Goal: Task Accomplishment & Management: Use online tool/utility

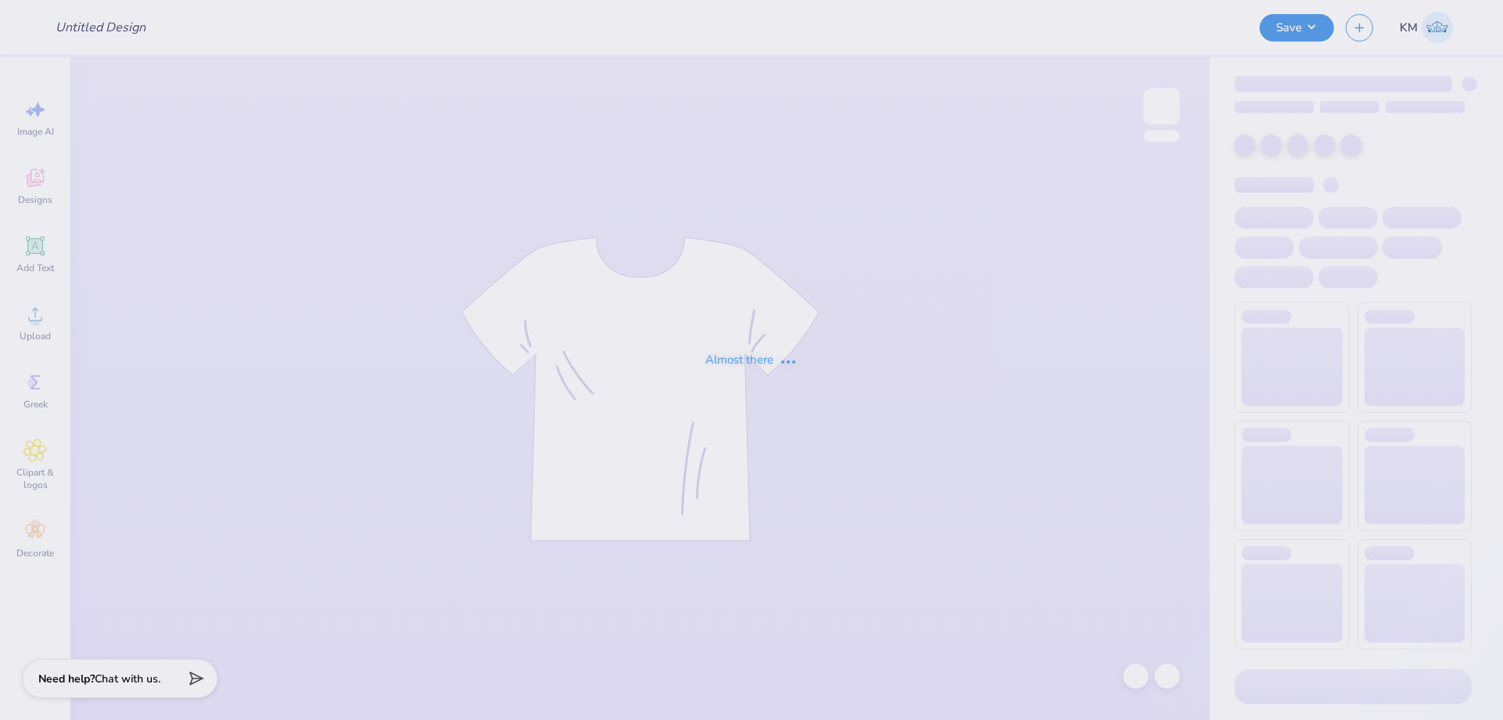
type input "Jetes Fall '25 Merch T1"
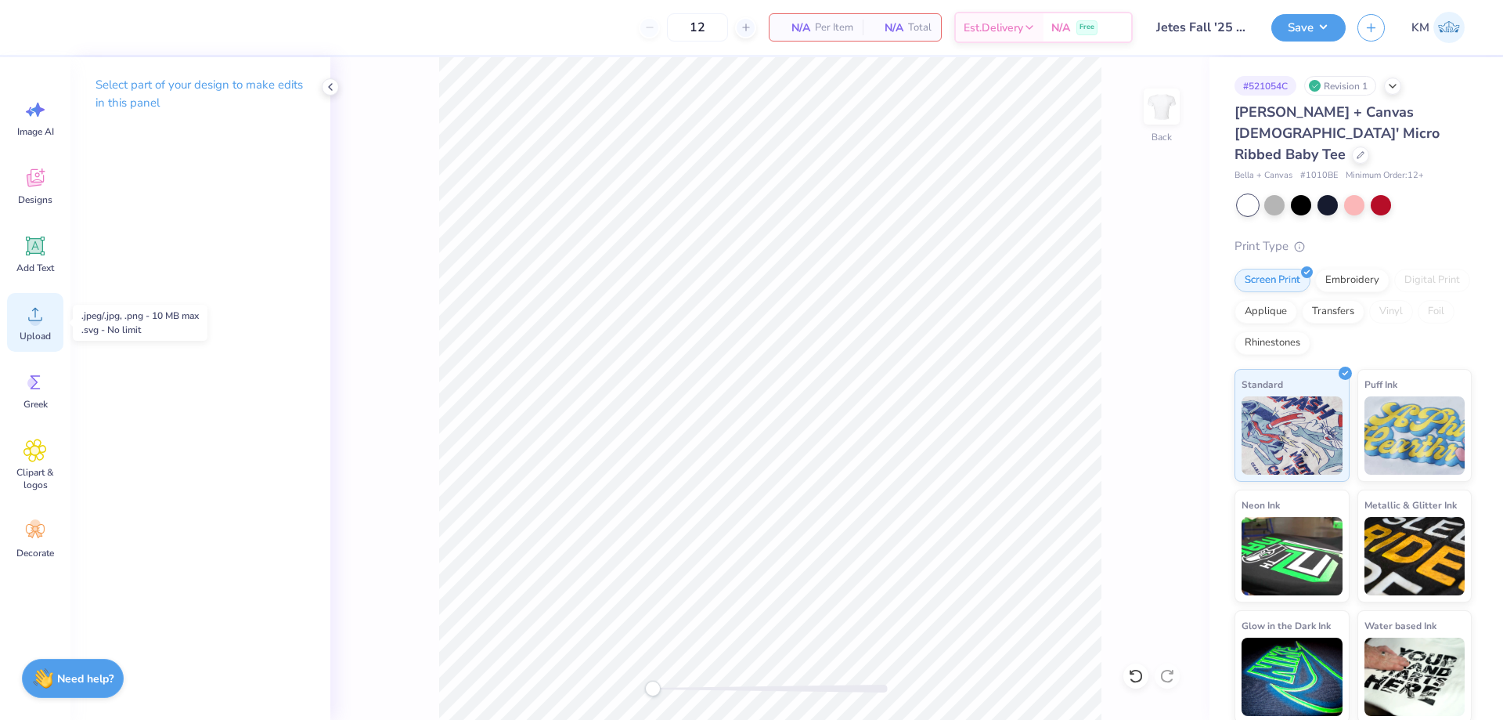
click at [25, 318] on icon at bounding box center [34, 313] width 23 height 23
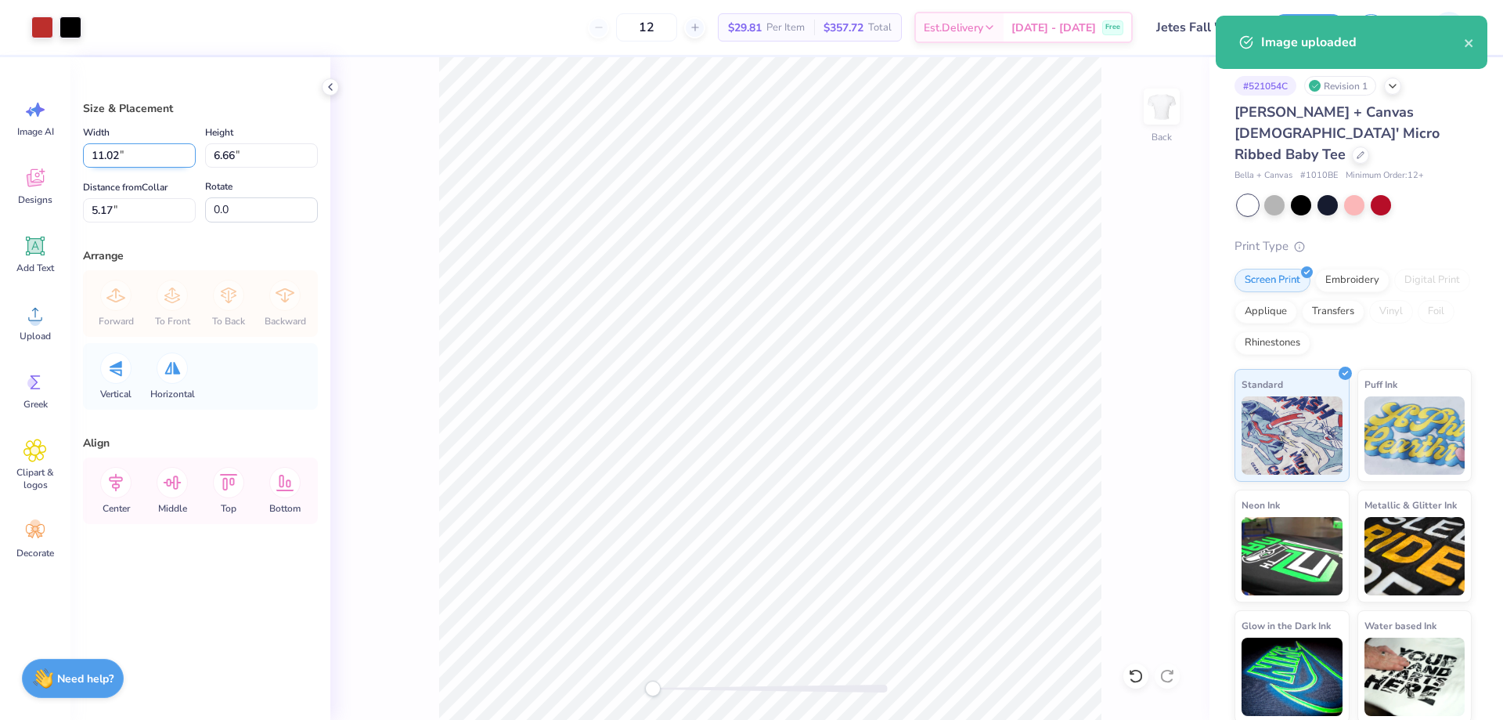
click at [125, 155] on input "11.02" at bounding box center [139, 155] width 113 height 24
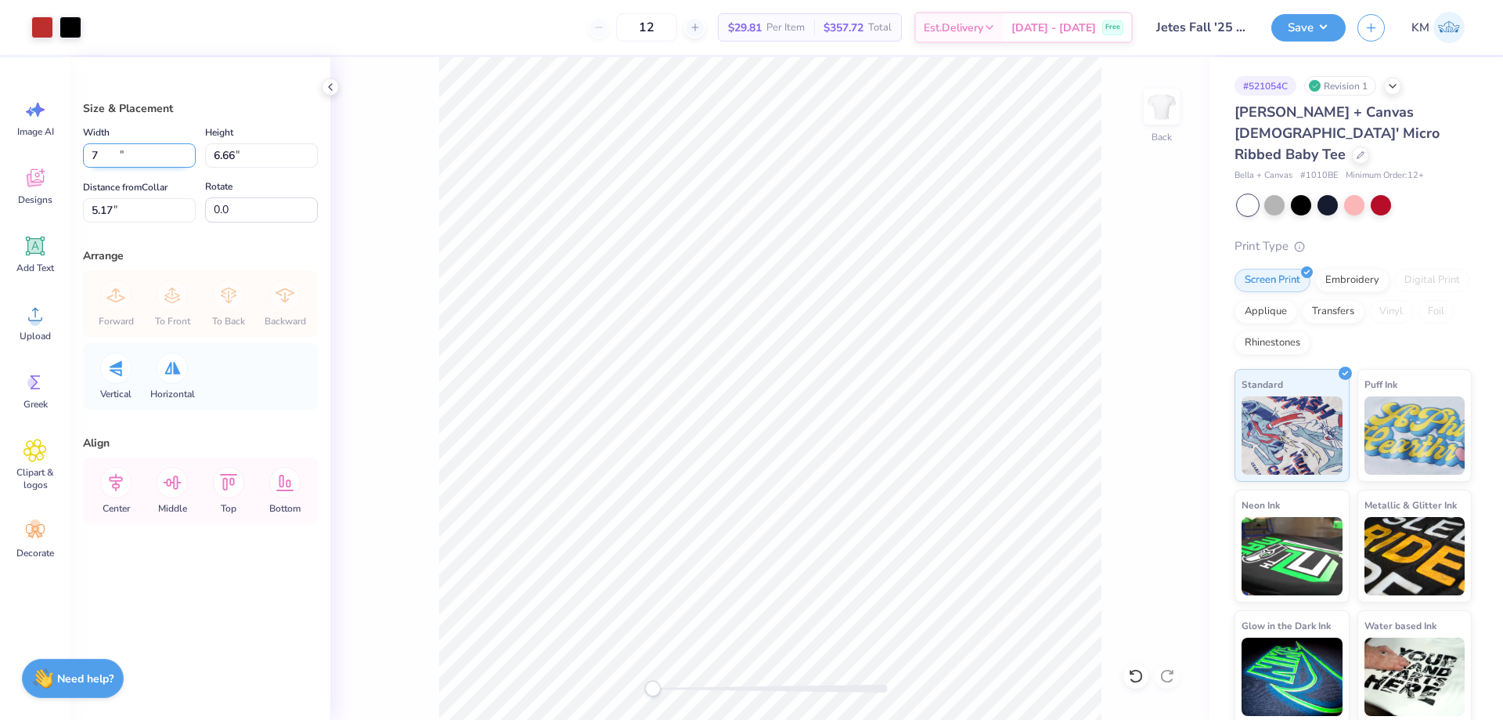
type input "7.00"
type input "4.23"
click at [137, 205] on input "6.39" at bounding box center [139, 210] width 113 height 24
type input "3"
click at [133, 207] on input "3.00" at bounding box center [139, 210] width 113 height 24
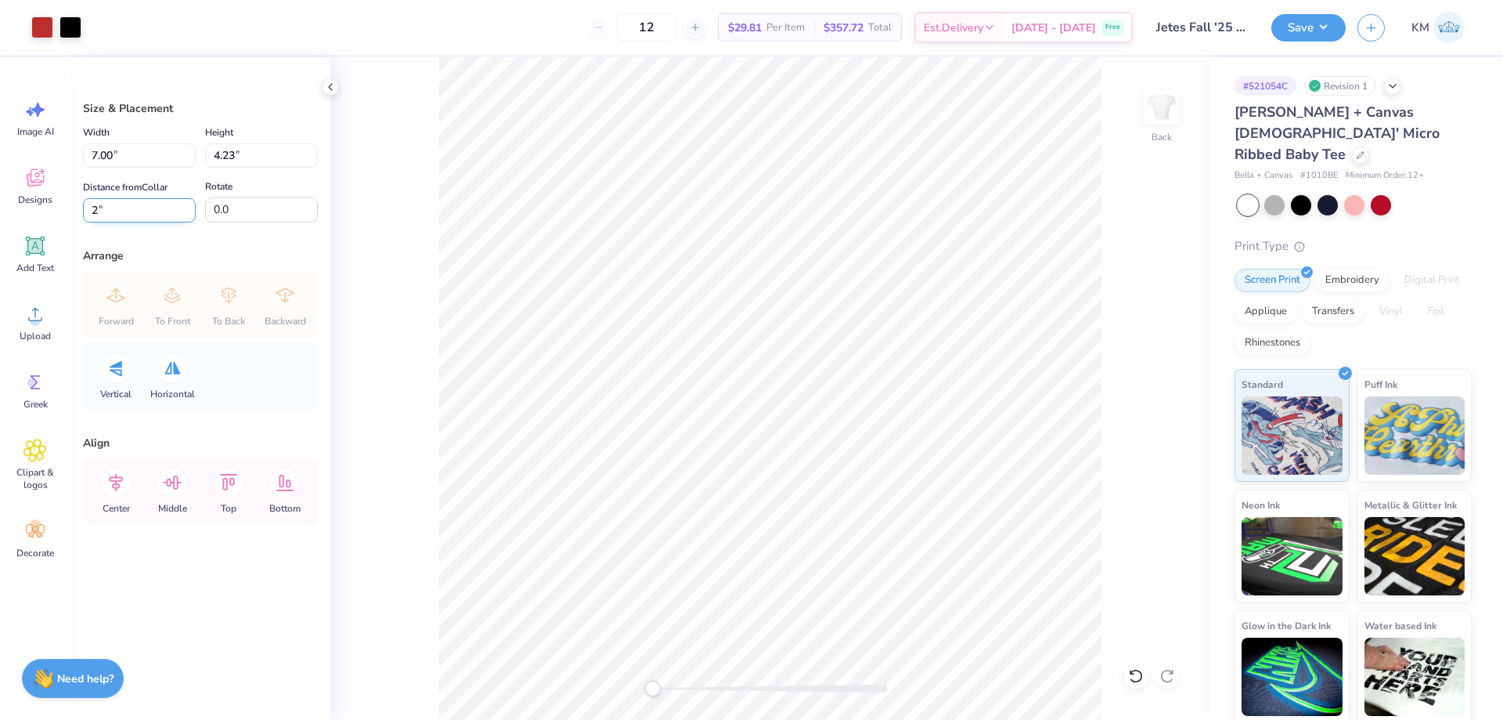
type input "2"
click at [918, 56] on div "Art colors 12 $29.81 Per Item $357.72 Total Est. Delivery [DATE] - [DATE] Free …" at bounding box center [751, 360] width 1503 height 720
type input "Bella + Canvas 1010BE"
click at [435, 227] on div "Back" at bounding box center [769, 388] width 879 height 662
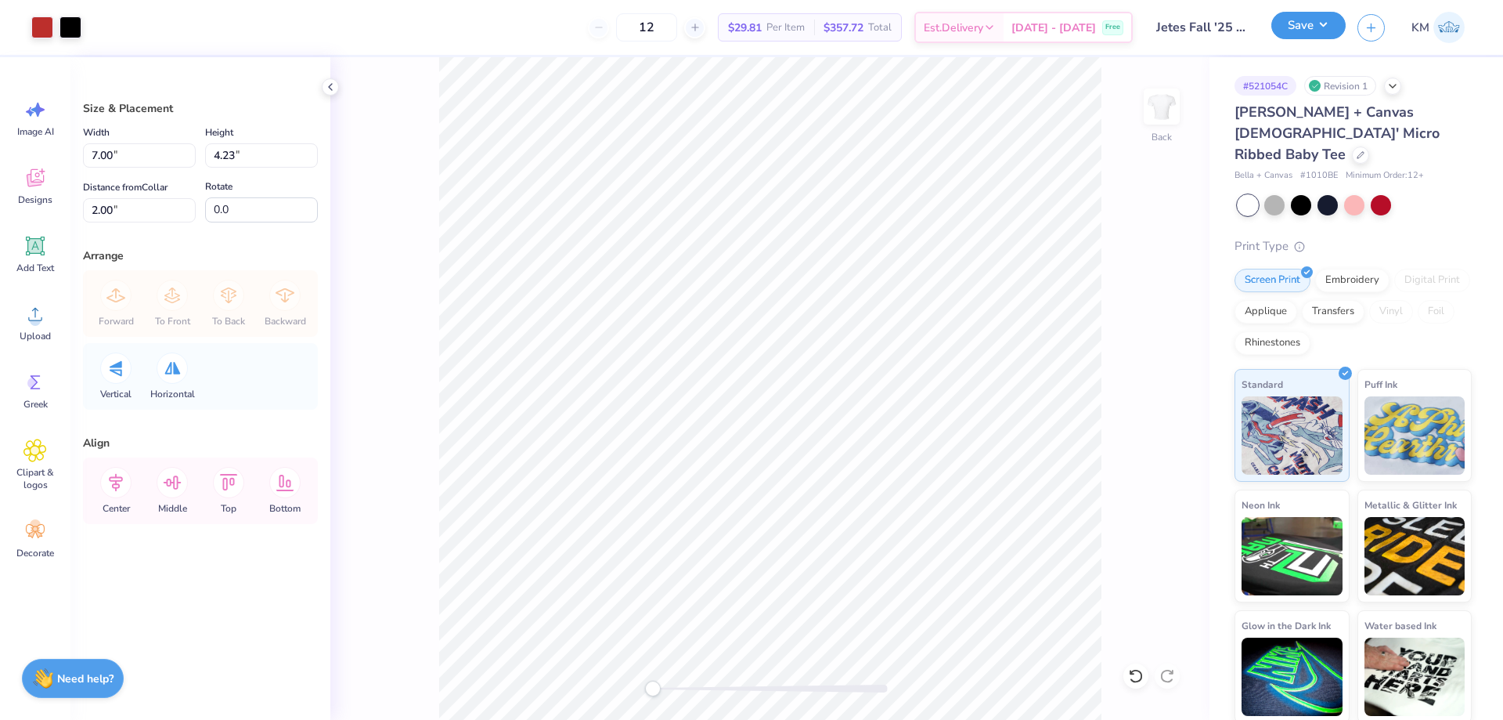
click at [1320, 22] on button "Save" at bounding box center [1309, 25] width 74 height 27
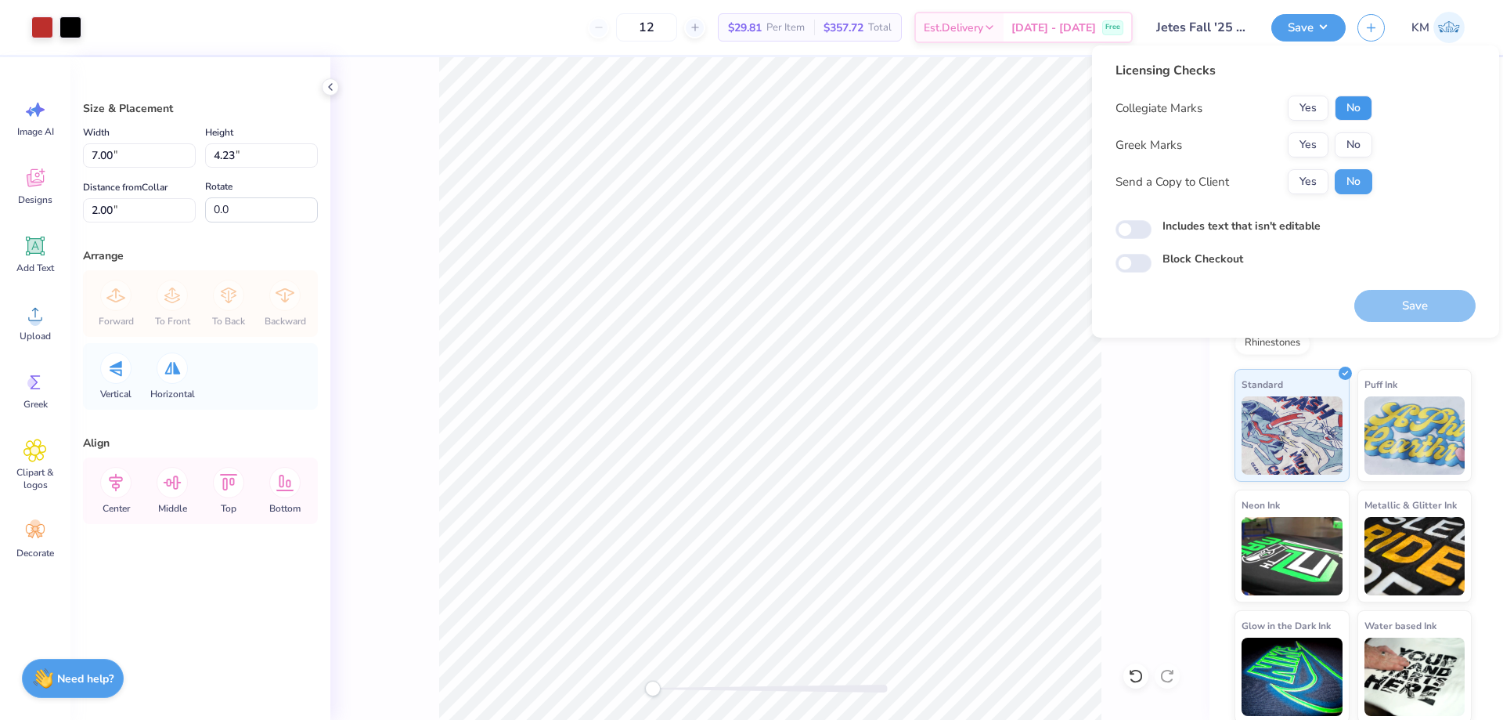
click at [1338, 109] on button "No" at bounding box center [1354, 108] width 38 height 25
click at [1348, 142] on button "No" at bounding box center [1354, 144] width 38 height 25
click at [1310, 175] on button "Yes" at bounding box center [1308, 181] width 41 height 25
click at [1422, 302] on button "Save" at bounding box center [1415, 306] width 121 height 32
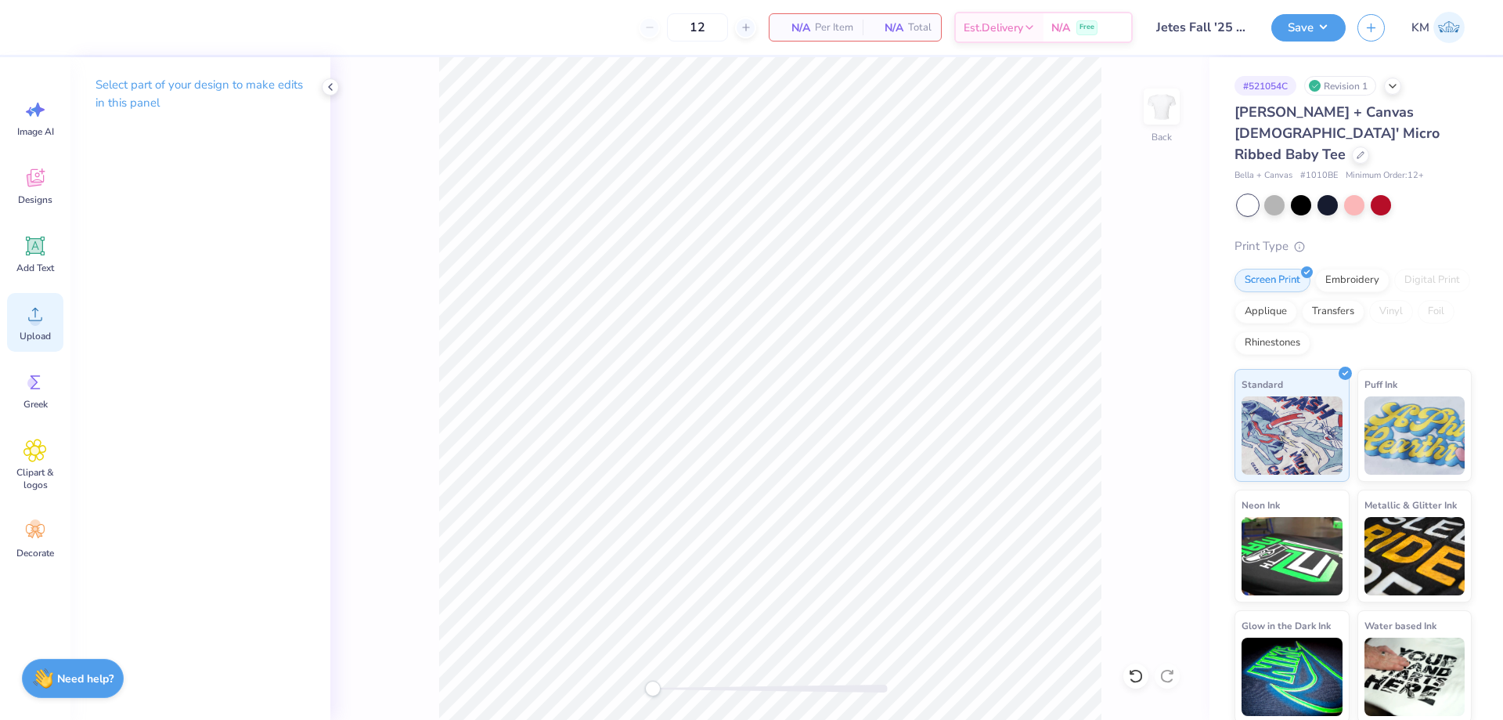
click at [45, 333] on span "Upload" at bounding box center [35, 336] width 31 height 13
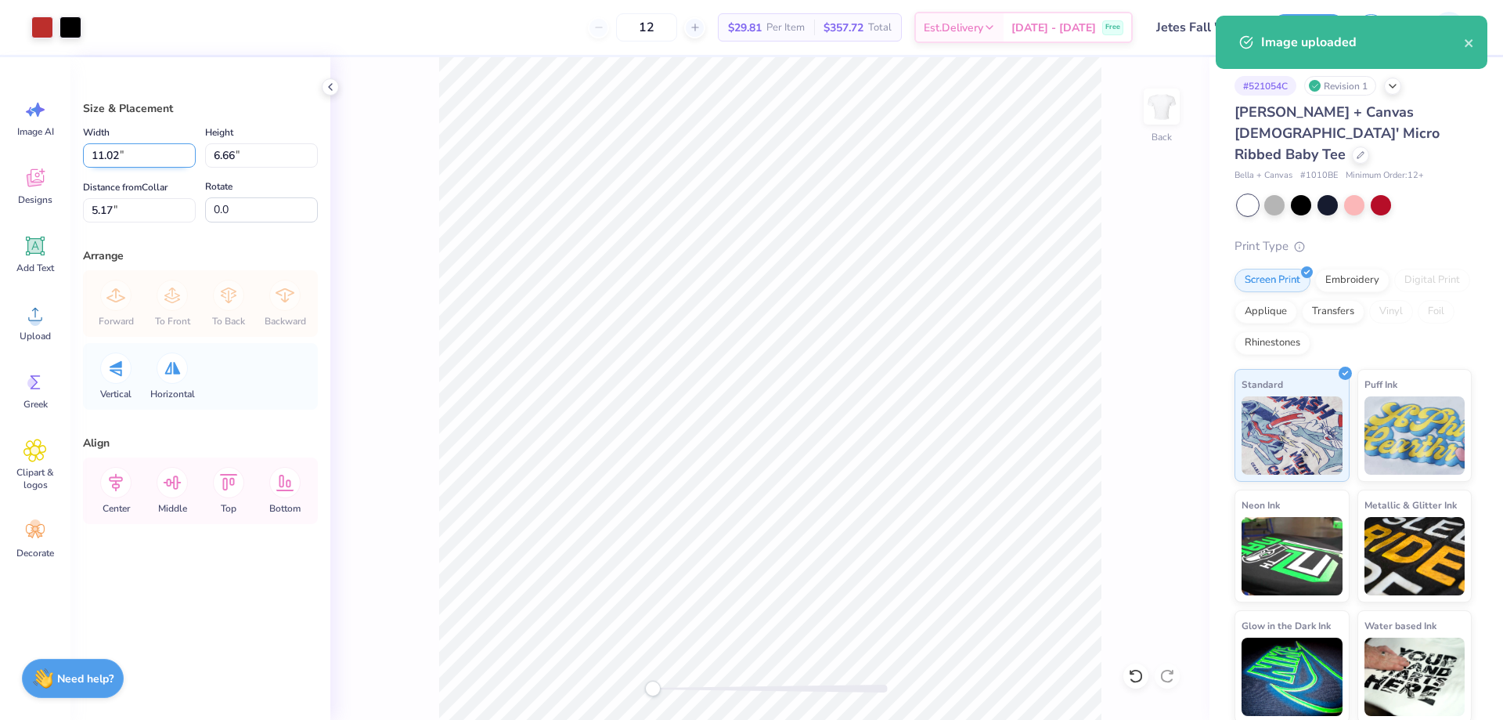
click at [132, 153] on input "11.02" at bounding box center [139, 155] width 113 height 24
type input "7.00"
type input "4.23"
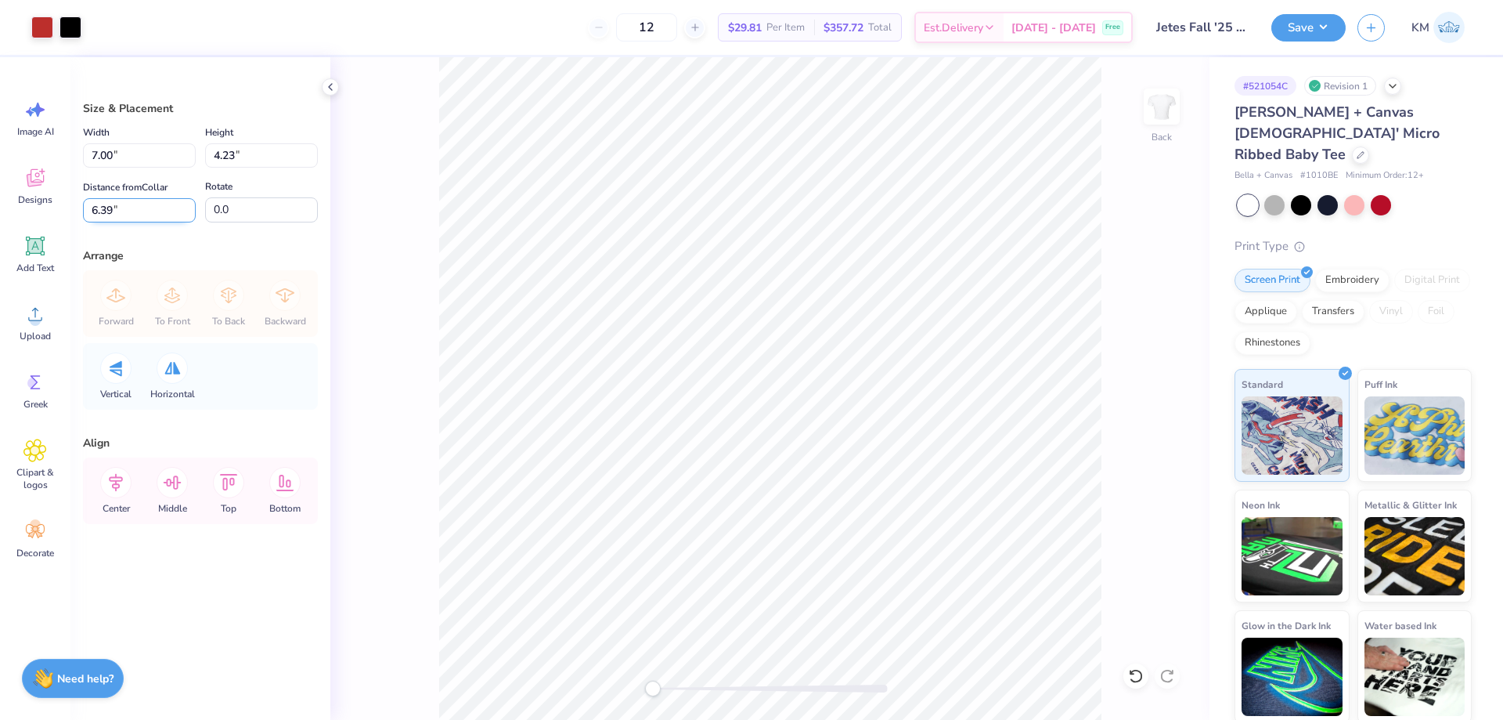
click at [135, 200] on input "6.39" at bounding box center [139, 210] width 113 height 24
type input "2"
click at [1295, 34] on button "Save" at bounding box center [1309, 25] width 74 height 27
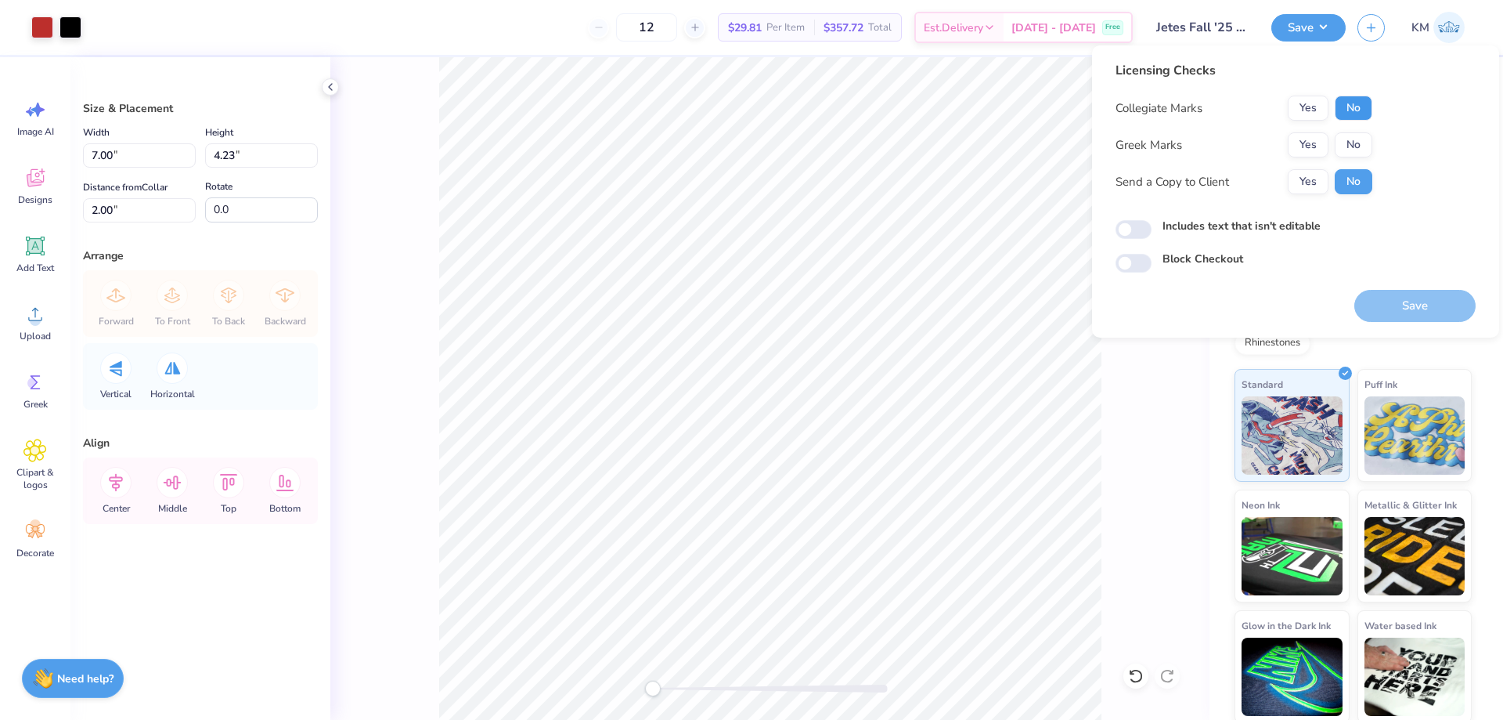
click at [1348, 106] on button "No" at bounding box center [1354, 108] width 38 height 25
click at [1349, 146] on button "No" at bounding box center [1354, 144] width 38 height 25
click at [1323, 171] on button "Yes" at bounding box center [1308, 181] width 41 height 25
click at [1401, 296] on button "Save" at bounding box center [1415, 306] width 121 height 32
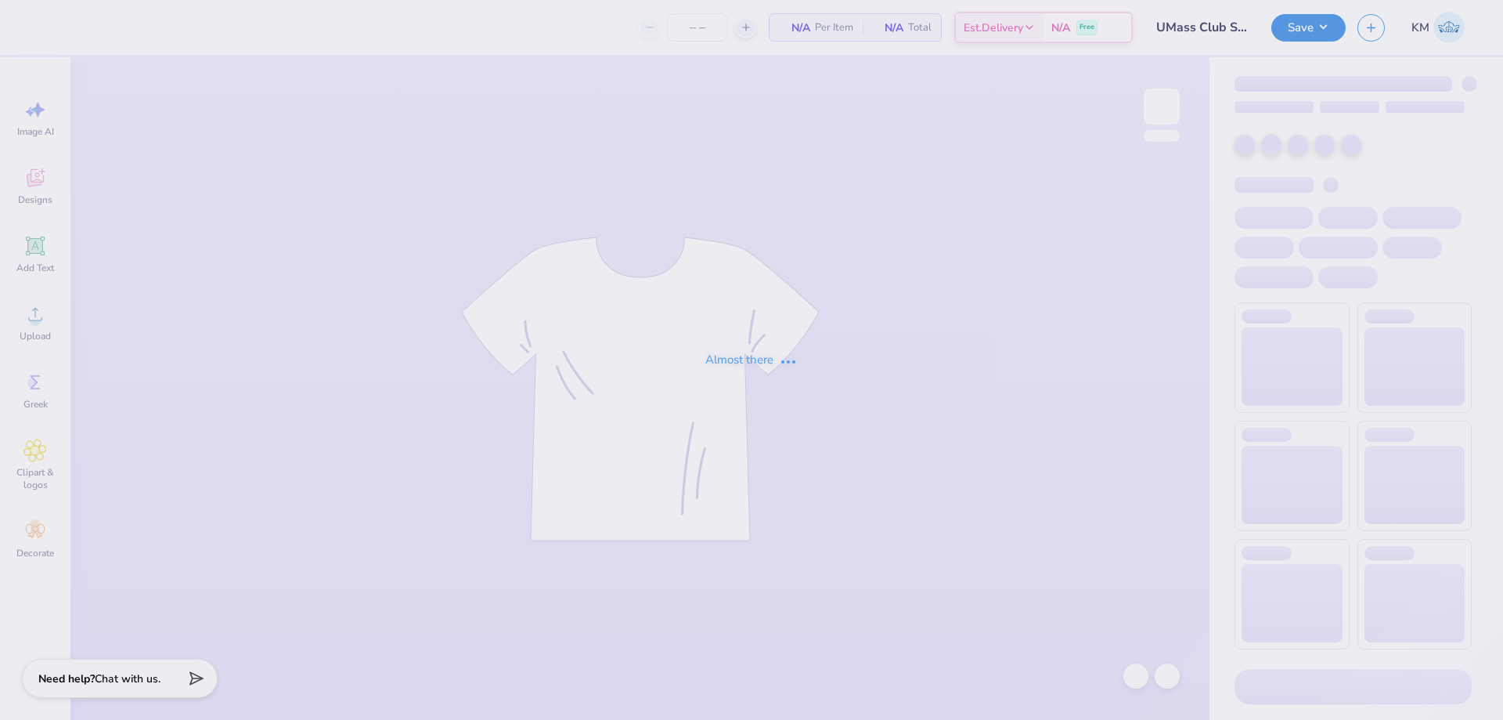
type input "12"
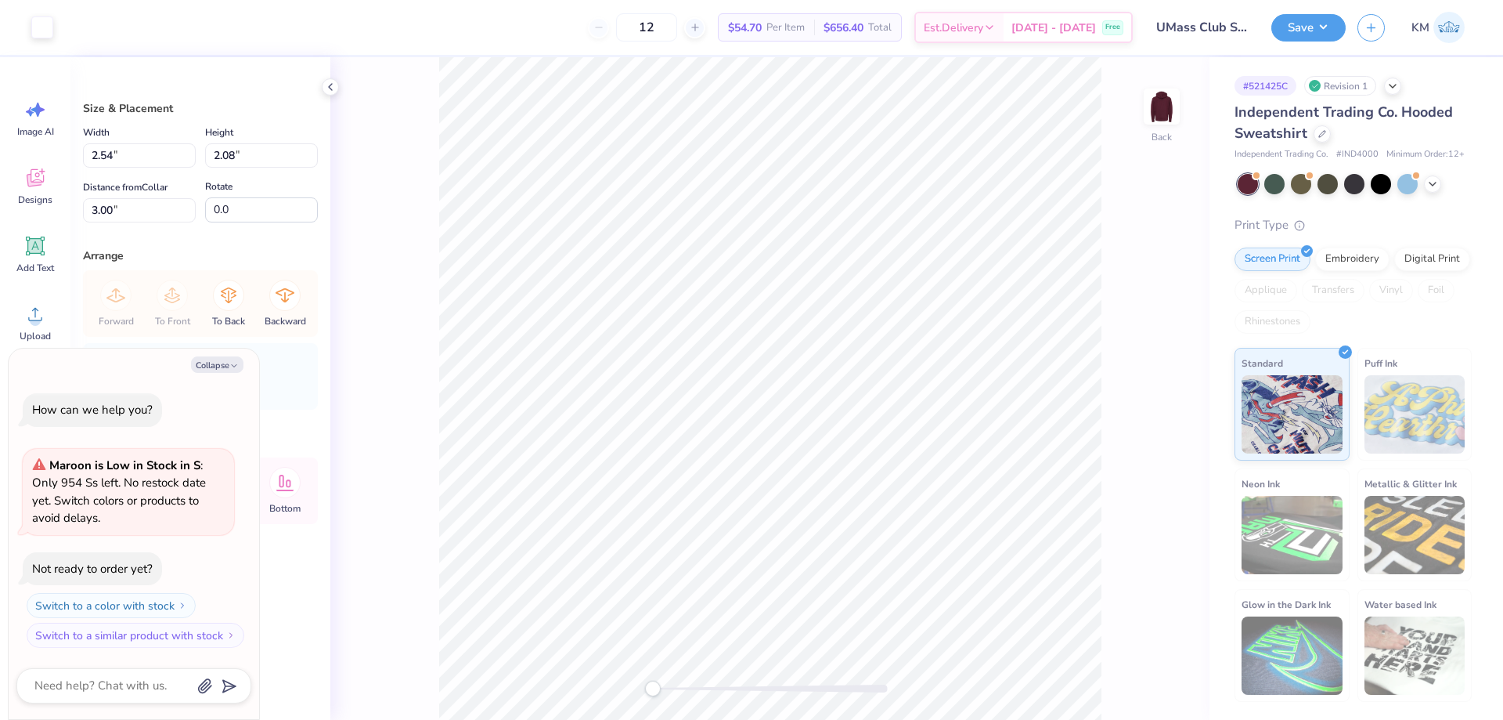
type textarea "x"
type input "8.99"
type input "9.82"
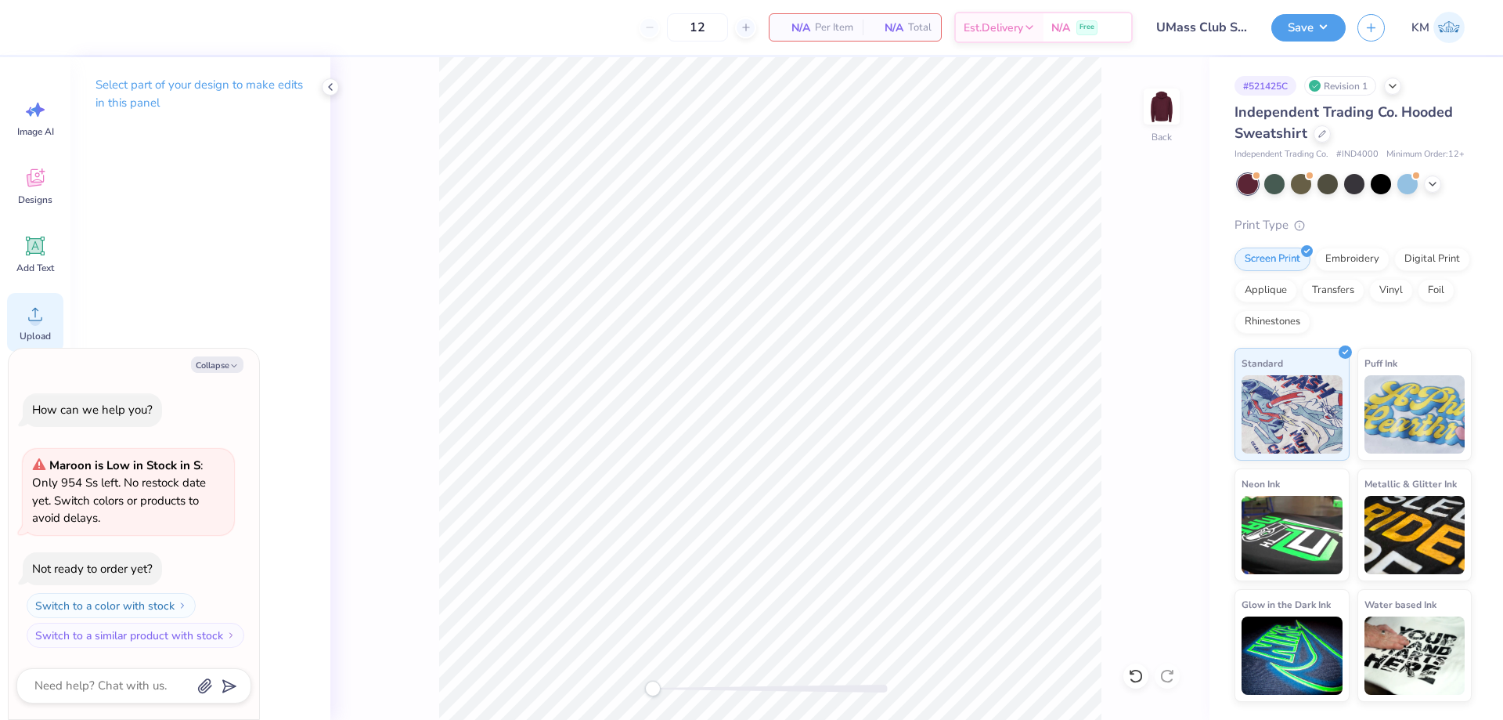
click at [46, 301] on div "Upload" at bounding box center [35, 322] width 56 height 59
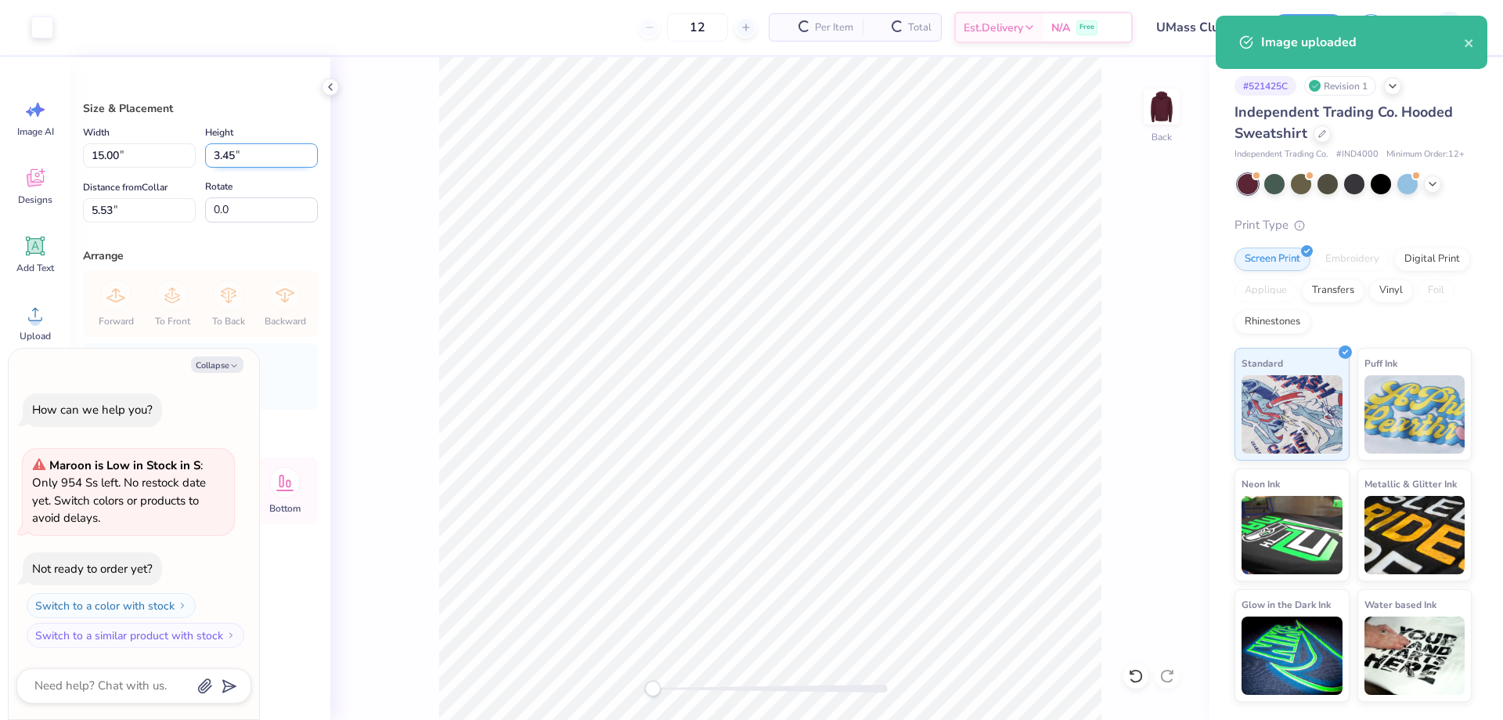
type textarea "x"
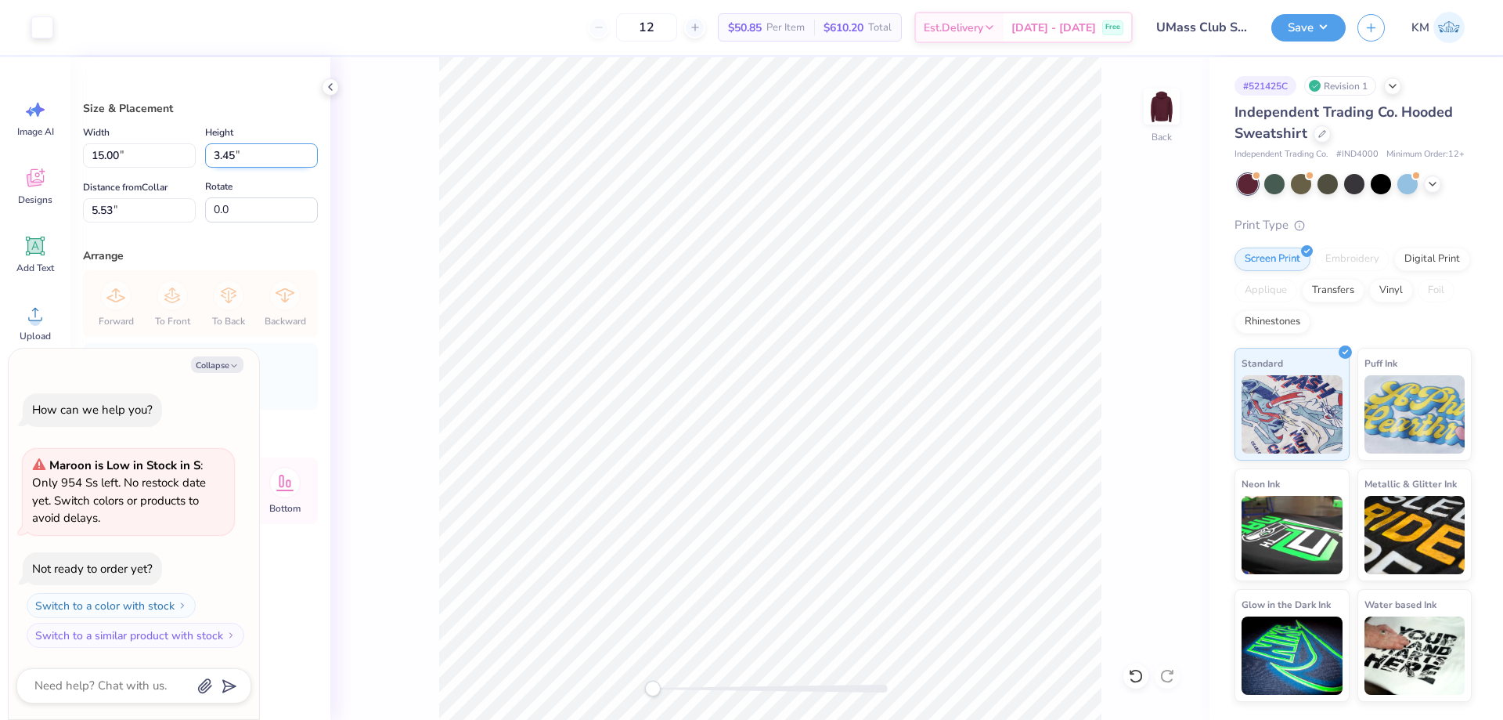
click at [225, 154] on input "3.45" at bounding box center [261, 155] width 113 height 24
type input "3.5"
type textarea "x"
type input "3.45"
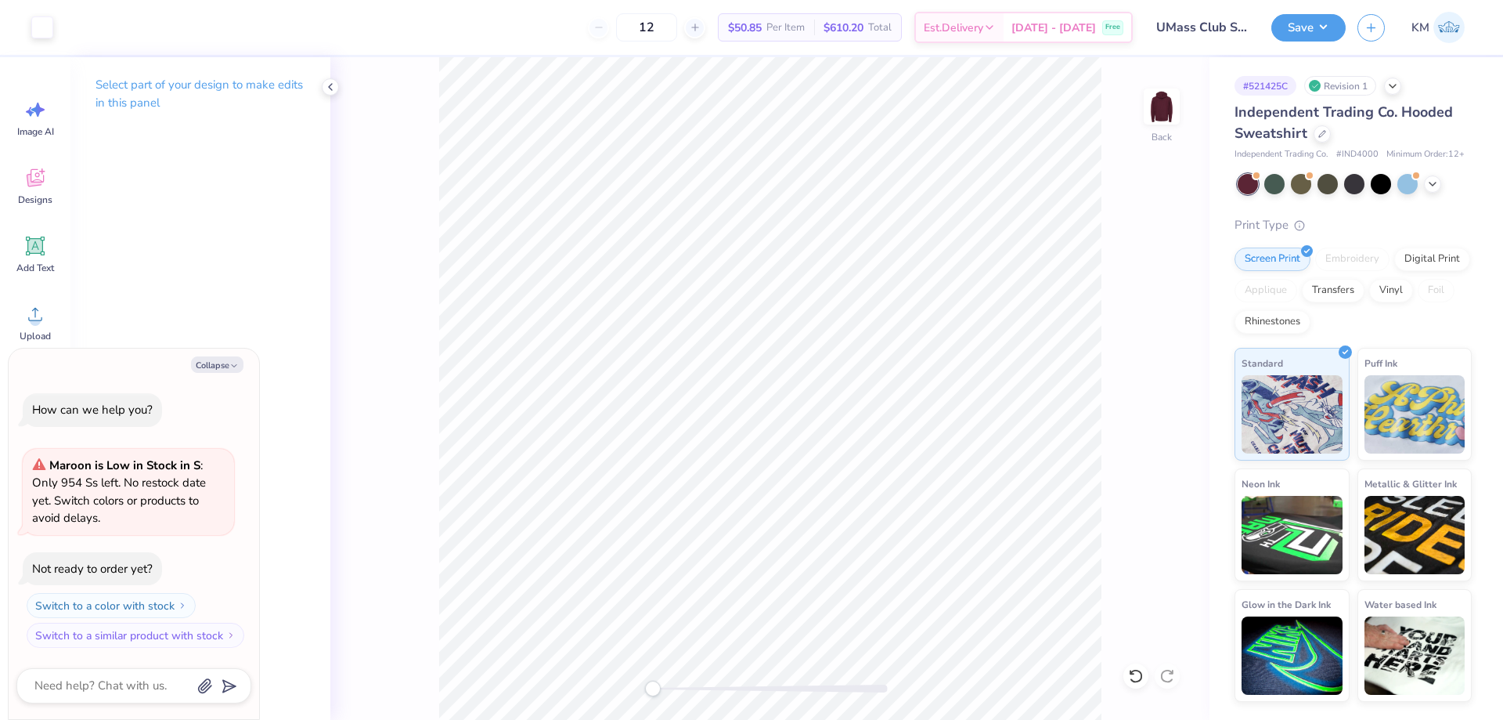
type textarea "x"
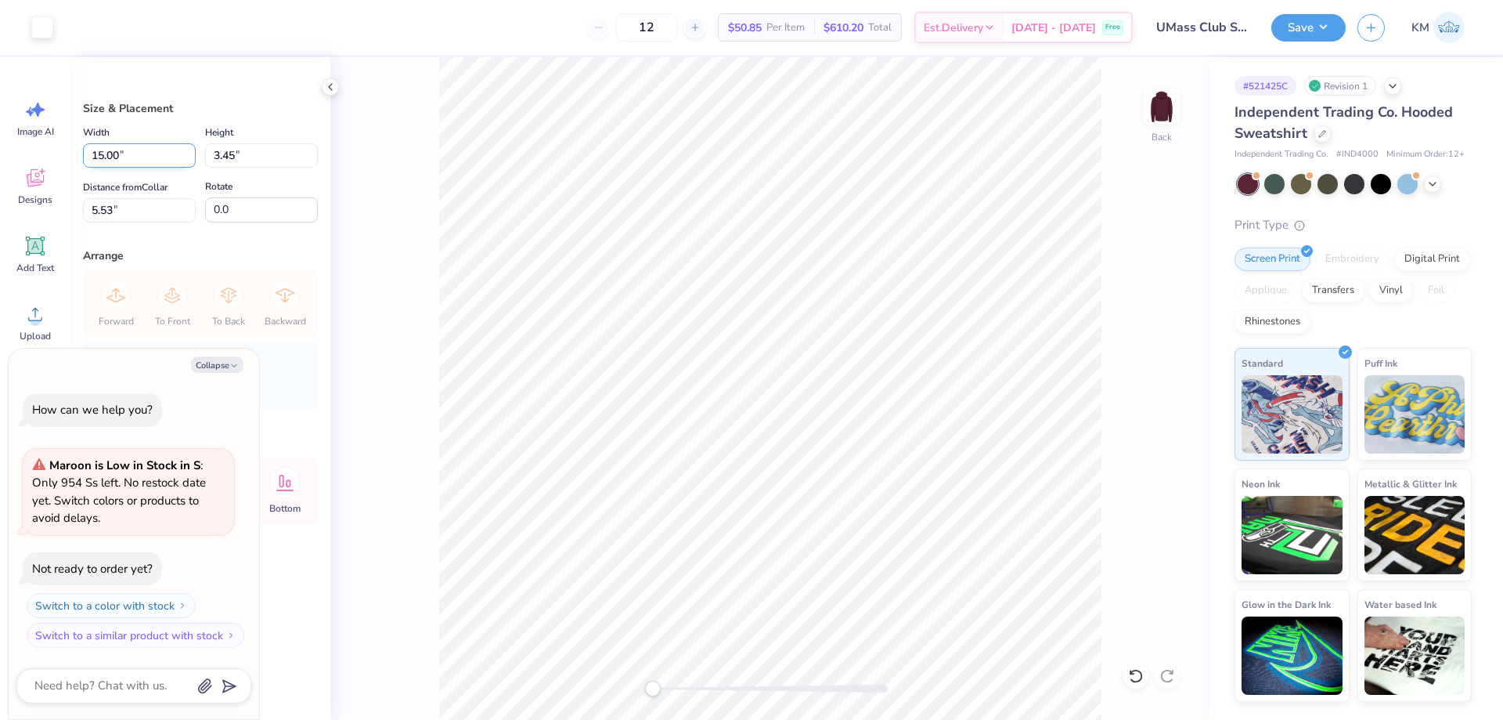
click at [118, 152] on input "15.00" at bounding box center [139, 155] width 113 height 24
type input "7"
type textarea "x"
type input "7.00"
type input "1.61"
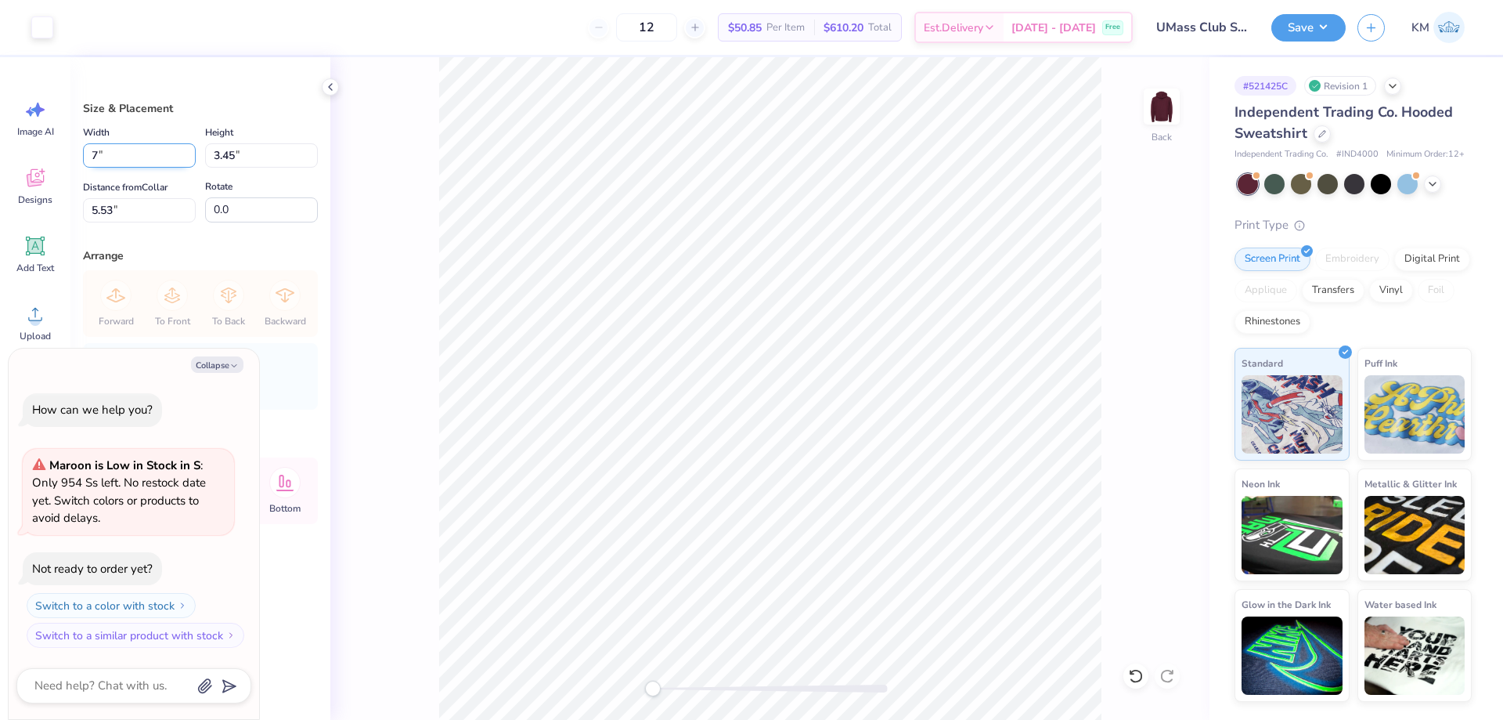
type input "6.44"
type textarea "x"
drag, startPoint x: 129, startPoint y: 156, endPoint x: 64, endPoint y: 156, distance: 65.0
click at [64, 156] on div "Art colors 12 $50.85 Per Item $610.20 Total Est. Delivery Oct 7 - 10 Free Desig…" at bounding box center [751, 360] width 1503 height 720
type input "10"
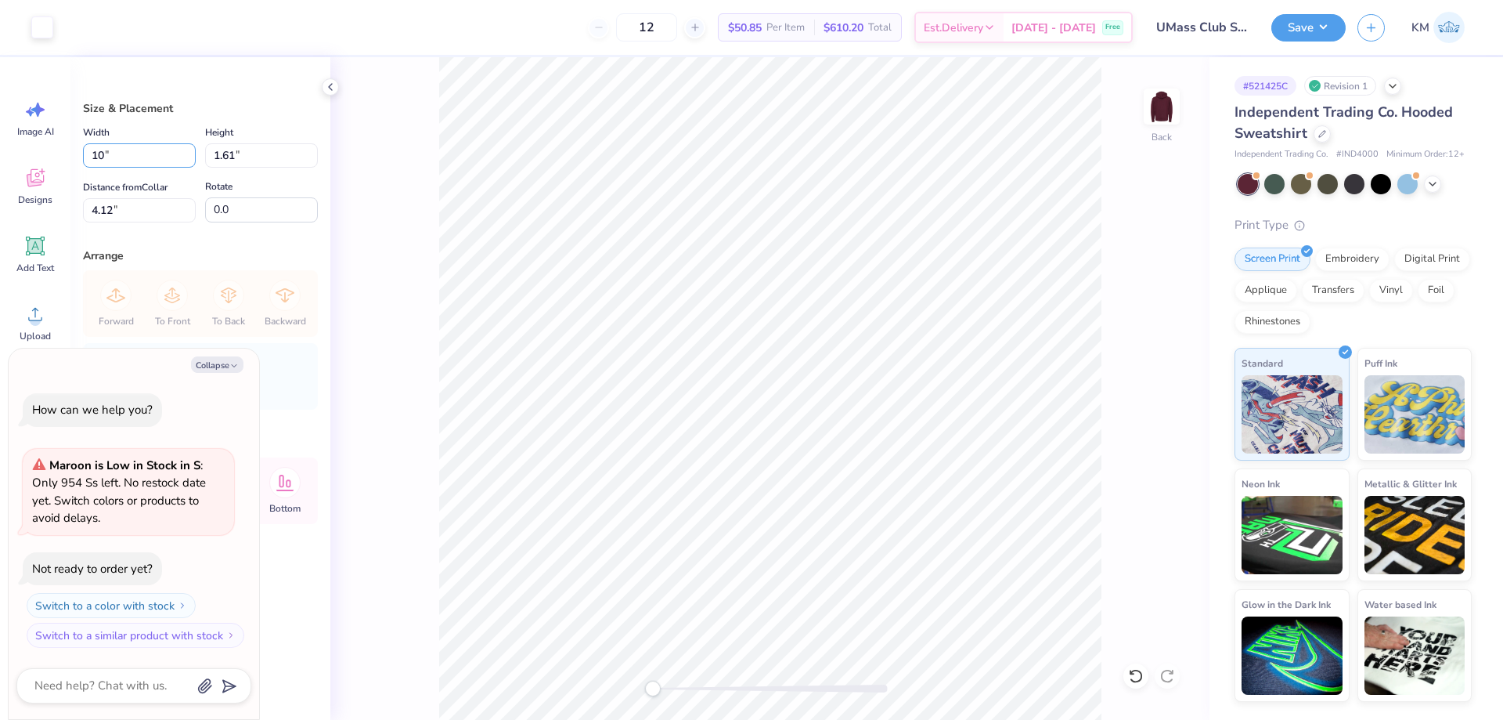
type textarea "x"
type input "10.00"
type input "2.30"
type input "2.66"
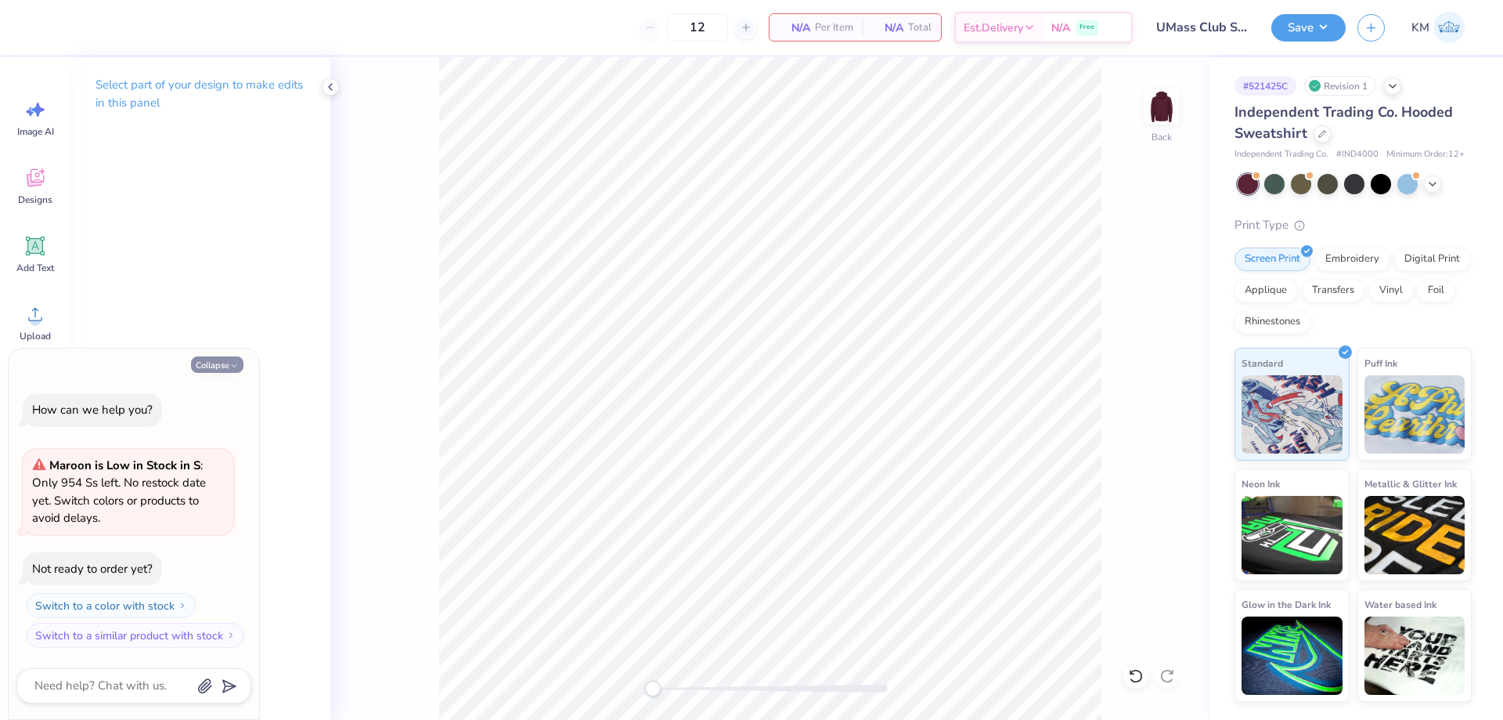
drag, startPoint x: 234, startPoint y: 363, endPoint x: 125, endPoint y: 344, distance: 110.5
click at [233, 363] on icon "button" at bounding box center [233, 365] width 9 height 9
type textarea "x"
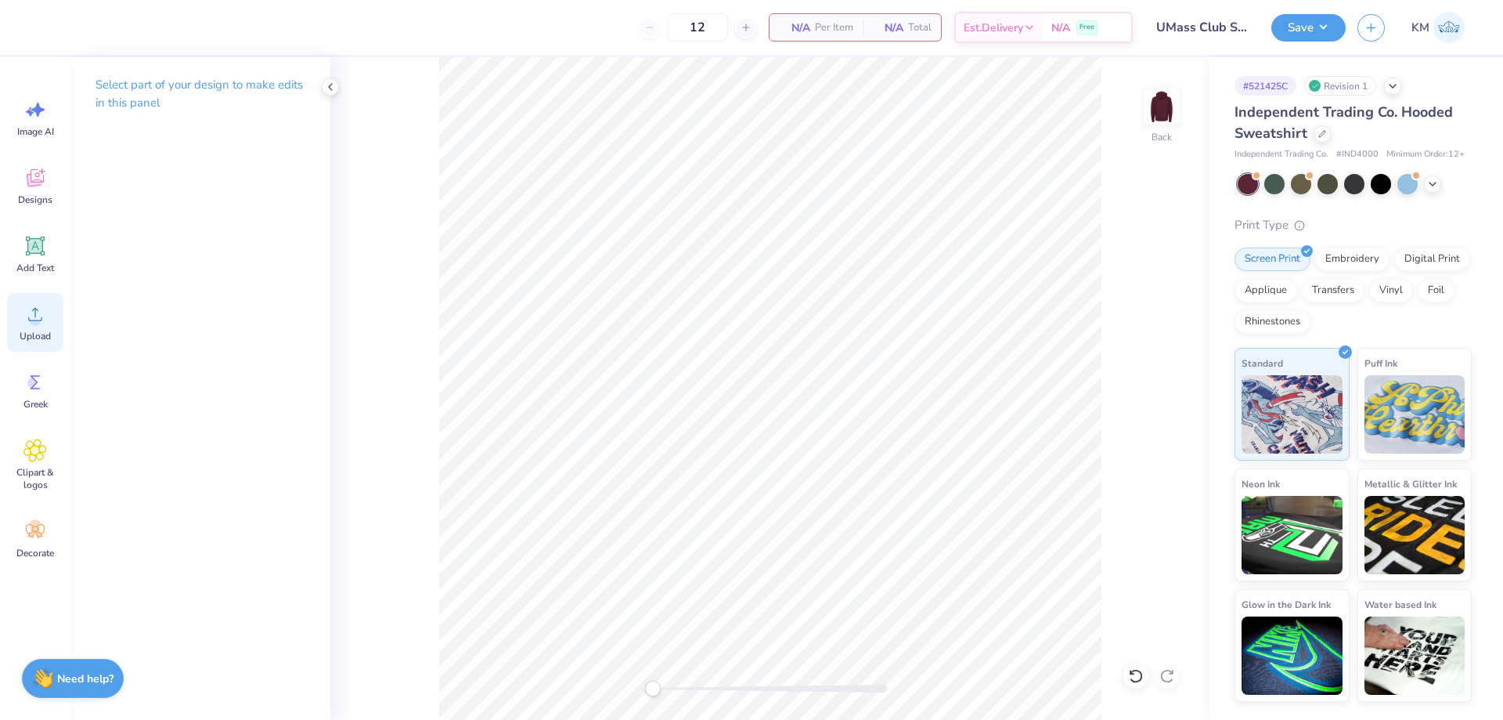
click at [36, 319] on circle at bounding box center [35, 320] width 11 height 11
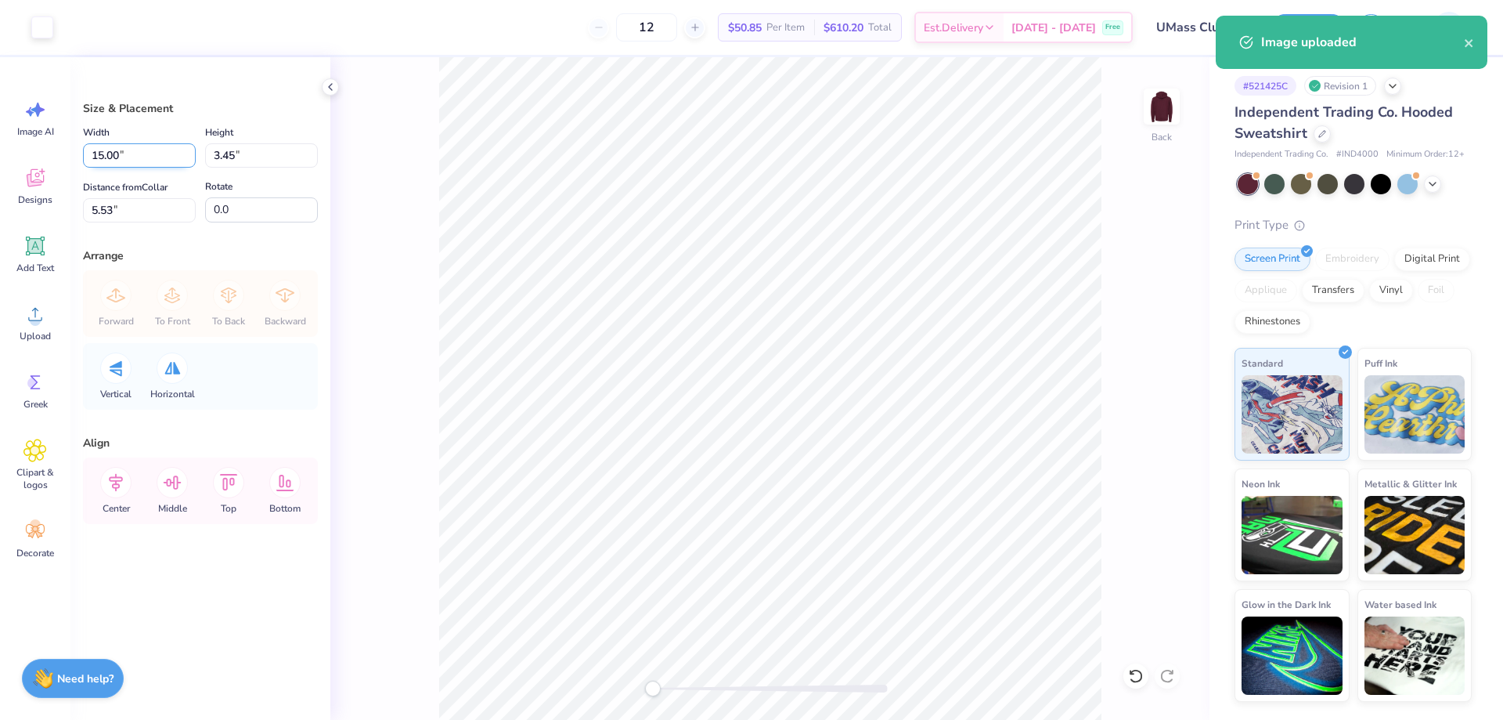
click at [125, 151] on input "15.00" at bounding box center [139, 155] width 113 height 24
type input "11.00"
type input "2.53"
type input "5.99"
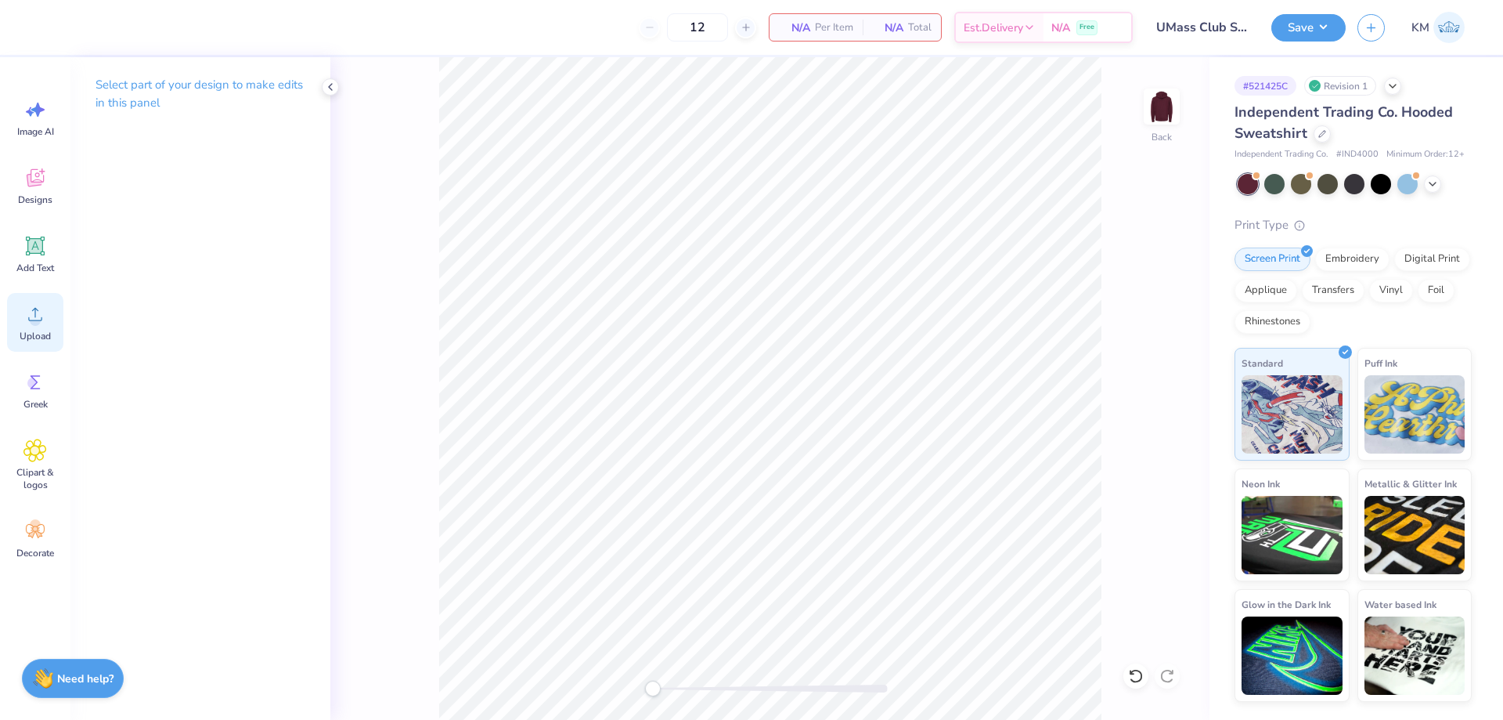
click at [63, 323] on div "Image AI Designs Add Text Upload Greek Clipart & logos Decorate" at bounding box center [35, 388] width 70 height 662
click at [52, 323] on div "Upload" at bounding box center [35, 322] width 56 height 59
click at [38, 337] on span "Upload" at bounding box center [35, 336] width 31 height 13
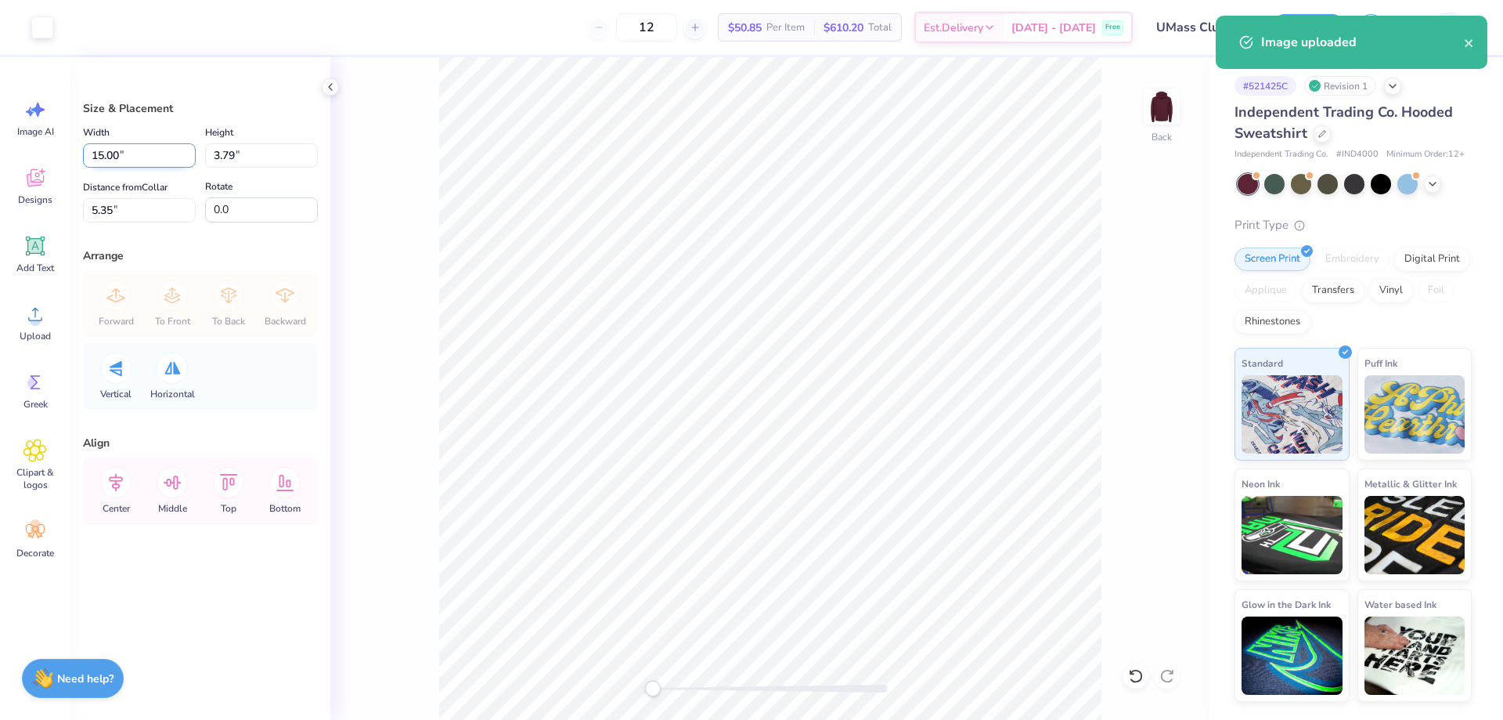
click at [121, 158] on input "15.00" at bounding box center [139, 155] width 113 height 24
type input "15.00"
type input "3.80"
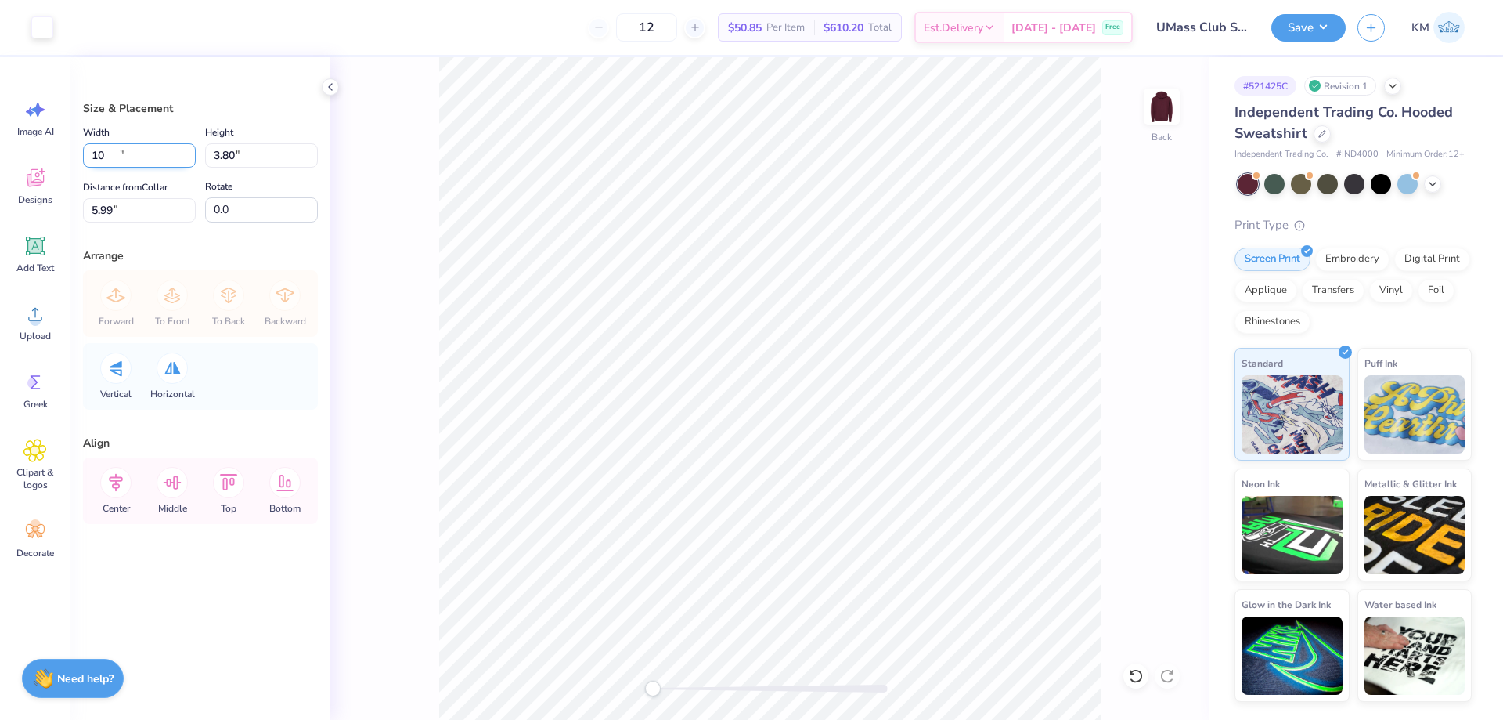
type input "10.00"
type input "2.53"
type input "5.99"
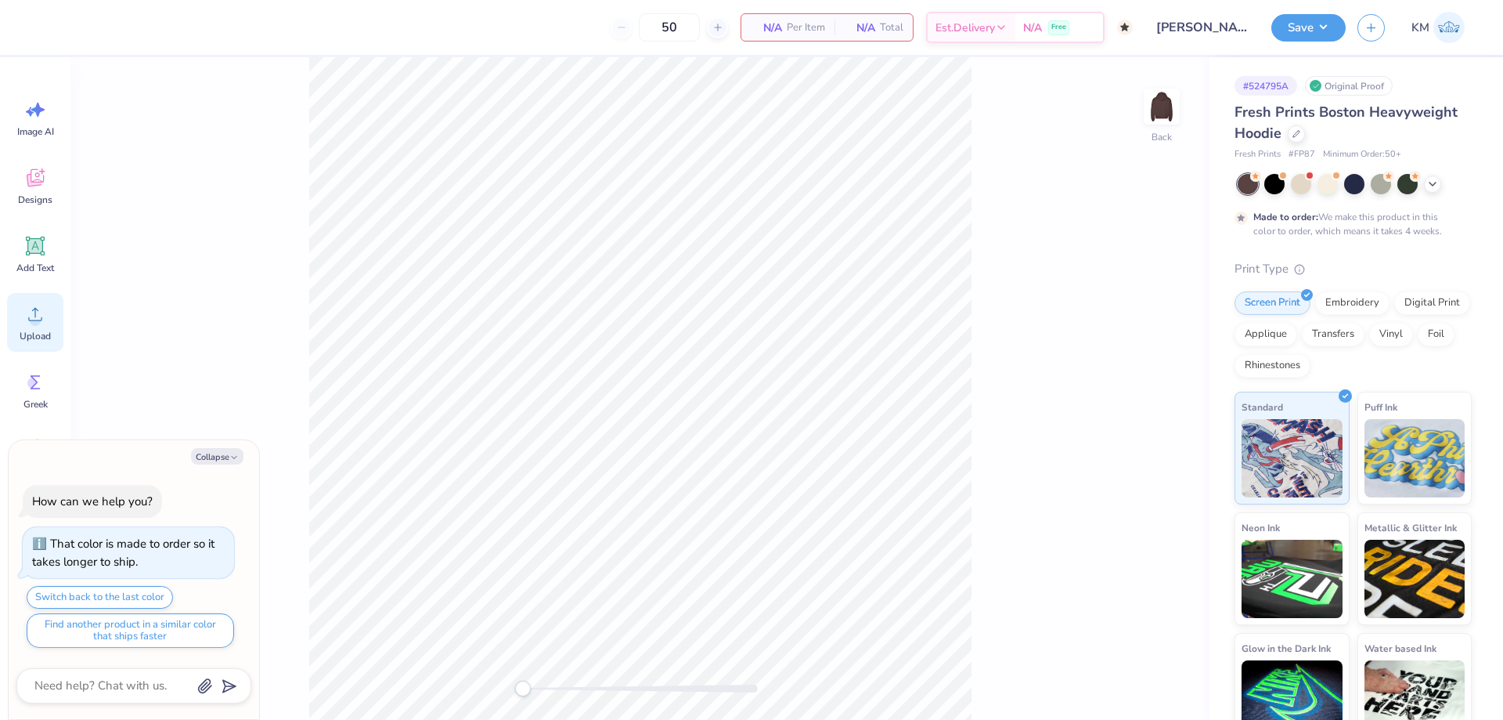
click at [27, 308] on icon at bounding box center [34, 313] width 23 height 23
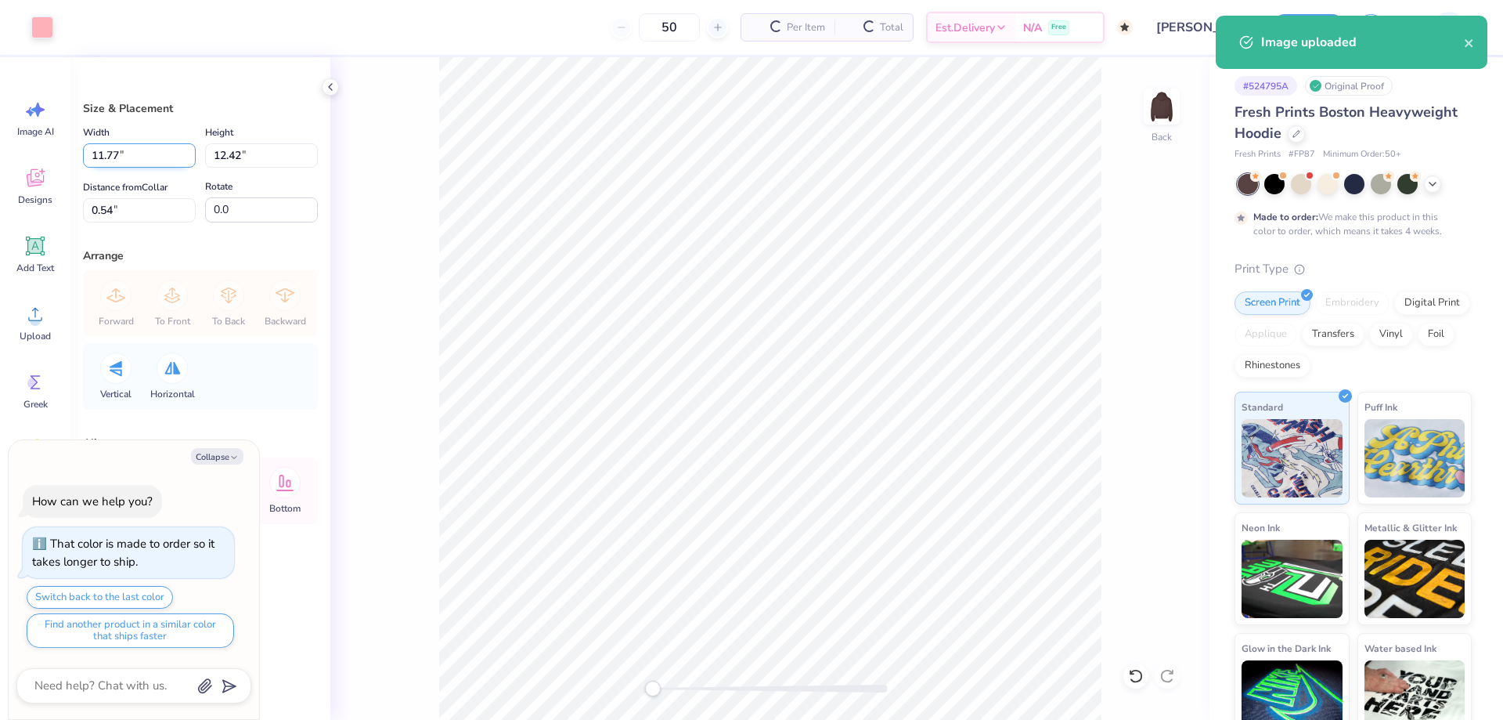
type textarea "x"
click at [150, 153] on input "11.77" at bounding box center [139, 155] width 113 height 24
click at [227, 164] on input "12.42" at bounding box center [261, 155] width 113 height 24
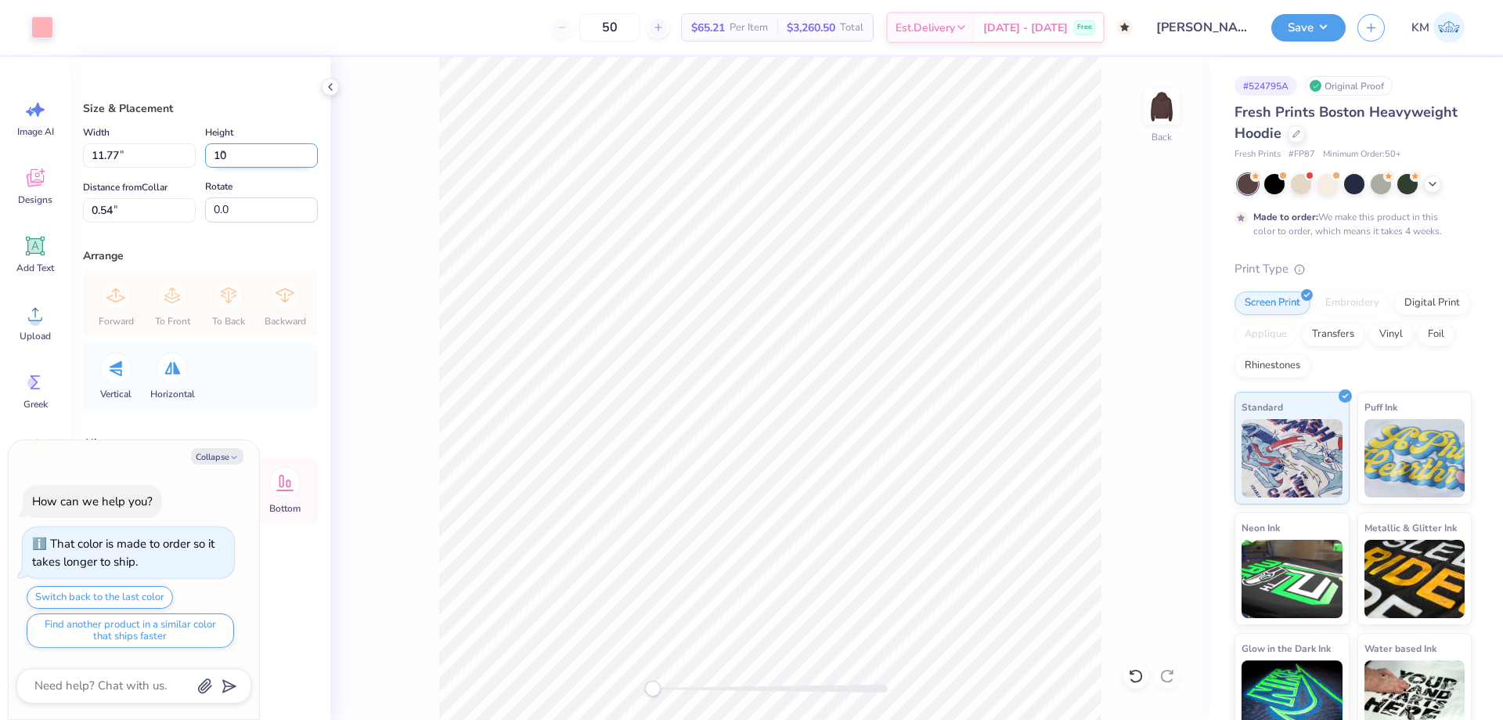
type input "10"
type textarea "x"
type input "9.48"
type input "10.00"
click at [167, 211] on input "1.75" at bounding box center [139, 210] width 113 height 24
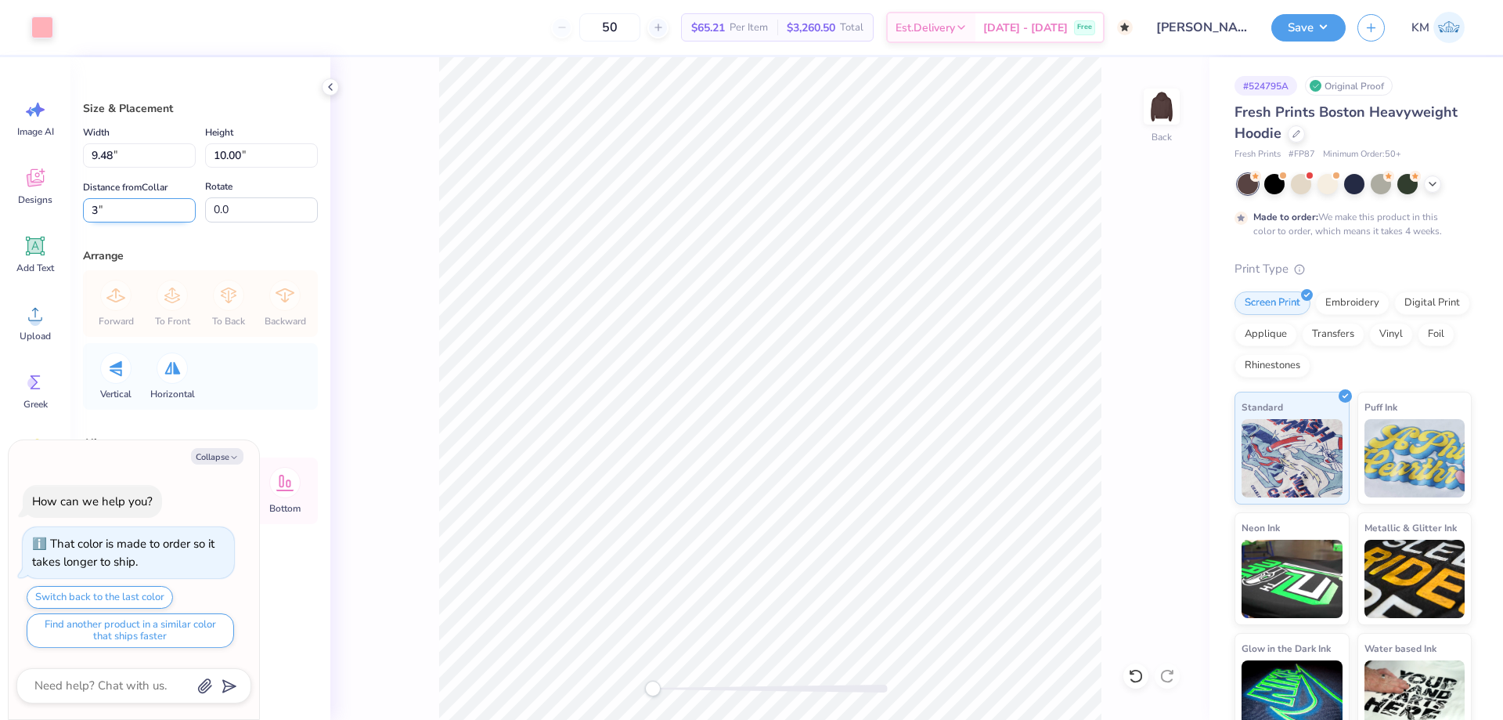
type input "3"
type textarea "x"
drag, startPoint x: 226, startPoint y: 160, endPoint x: 212, endPoint y: 160, distance: 13.3
click at [212, 160] on input "10.00" at bounding box center [261, 155] width 113 height 24
type input "9.00"
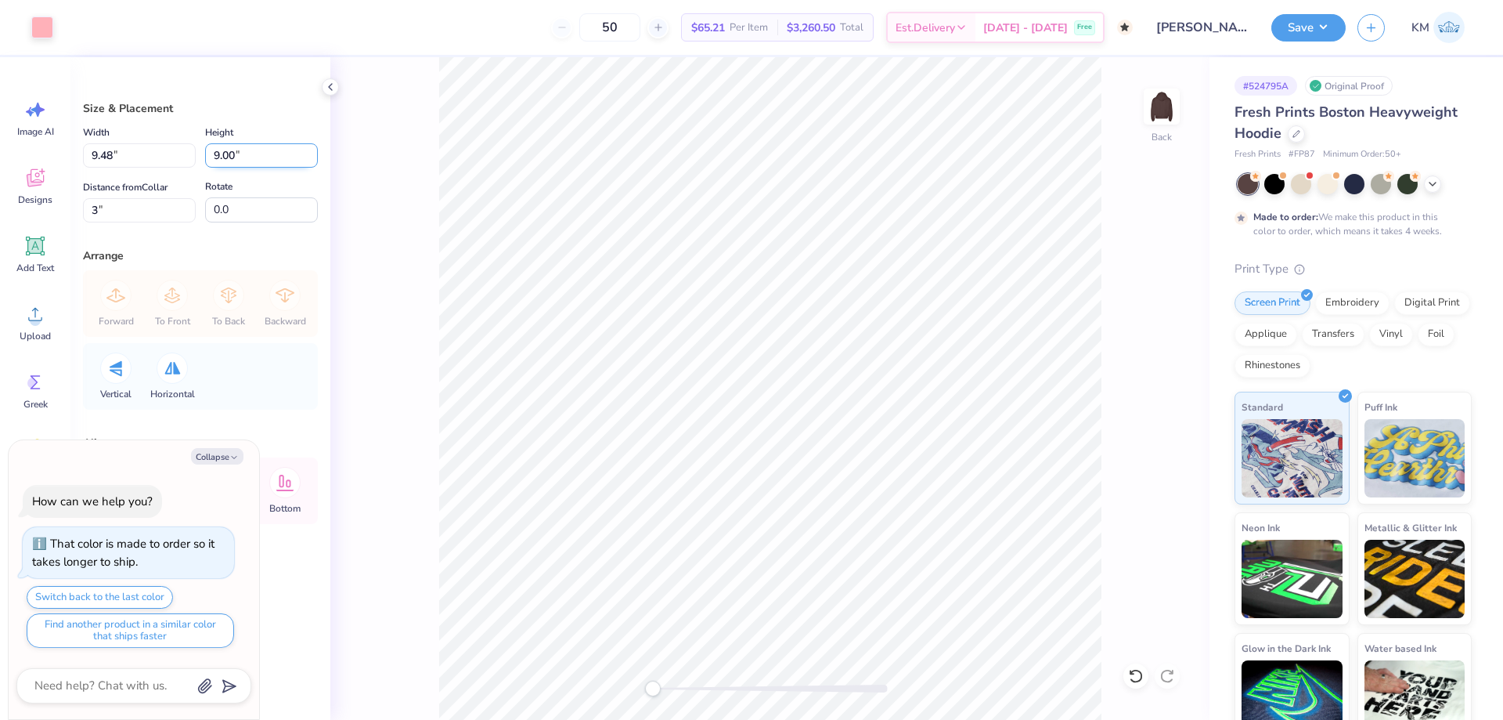
type textarea "x"
type input "8.53"
type input "3.50"
click at [1298, 38] on button "Save" at bounding box center [1309, 25] width 74 height 27
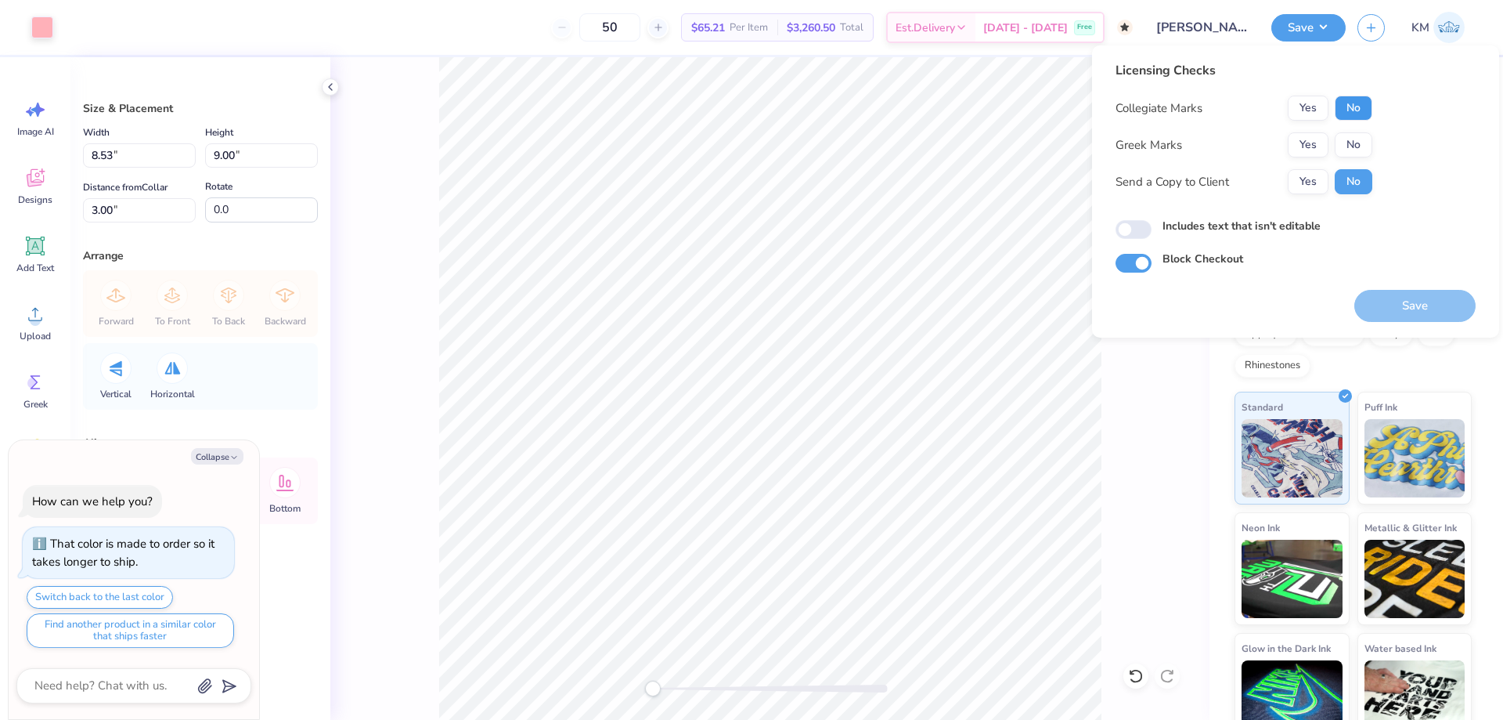
click at [1348, 110] on button "No" at bounding box center [1354, 108] width 38 height 25
drag, startPoint x: 1319, startPoint y: 145, endPoint x: 1319, endPoint y: 162, distance: 17.2
click at [1319, 145] on button "Yes" at bounding box center [1308, 144] width 41 height 25
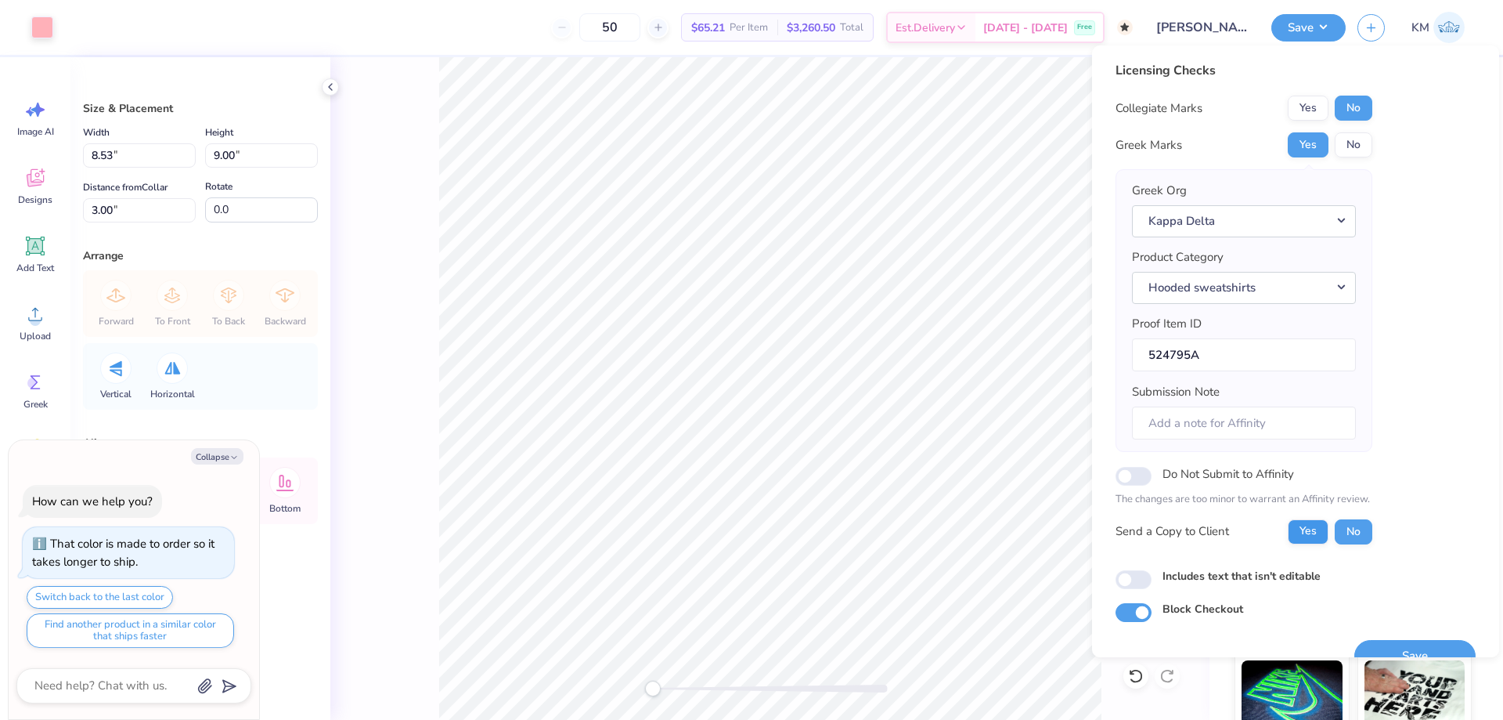
click at [1308, 519] on div "Yes No" at bounding box center [1330, 531] width 85 height 25
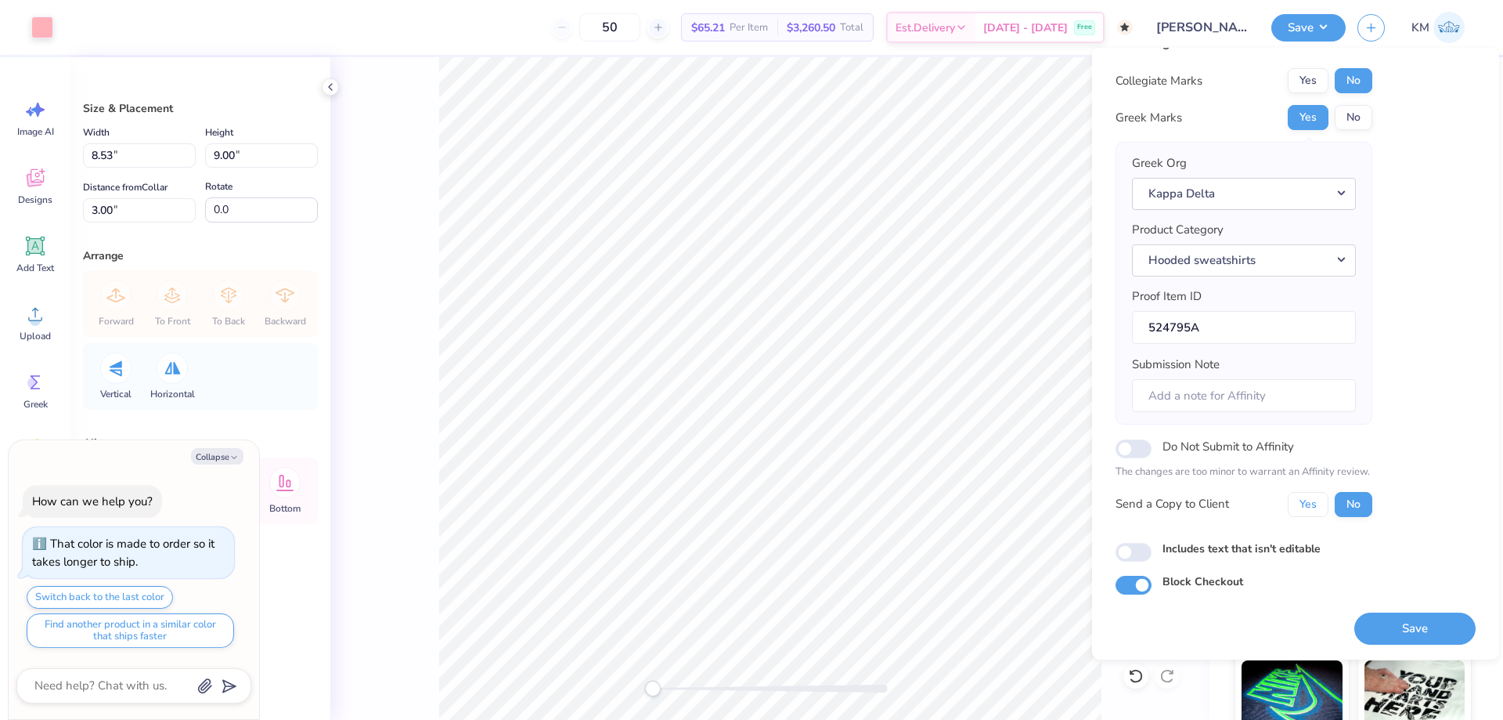
click at [1322, 514] on button "Yes" at bounding box center [1308, 504] width 41 height 25
drag, startPoint x: 1346, startPoint y: 612, endPoint x: 1362, endPoint y: 624, distance: 20.2
click at [1355, 613] on div "Save" at bounding box center [1415, 628] width 121 height 32
click at [1367, 626] on button "Save" at bounding box center [1415, 628] width 121 height 32
type textarea "x"
